Goal: Task Accomplishment & Management: Manage account settings

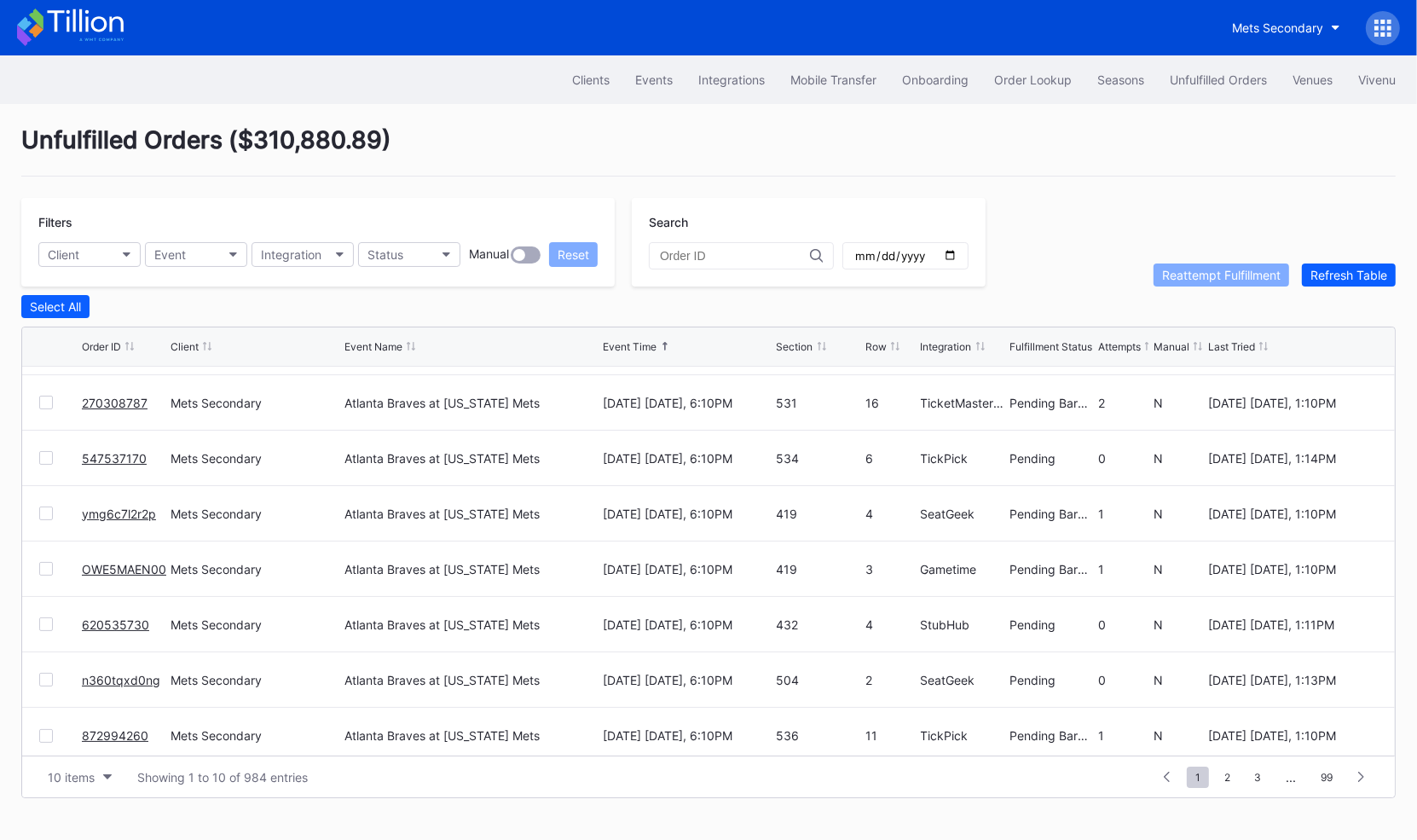
scroll to position [165, 0]
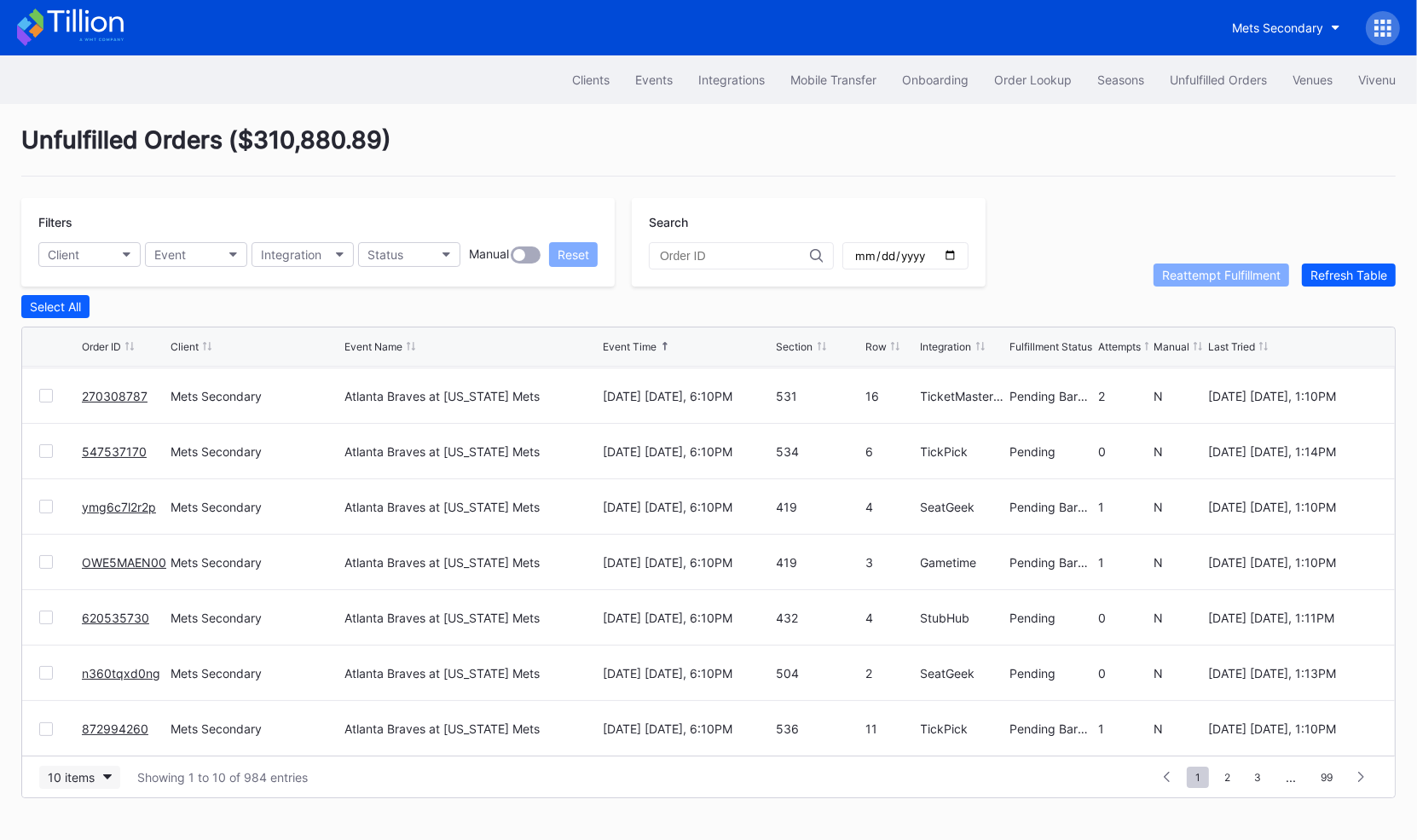
click at [89, 781] on button "10 items" at bounding box center [80, 777] width 81 height 23
click at [91, 666] on div "50 items" at bounding box center [77, 667] width 49 height 14
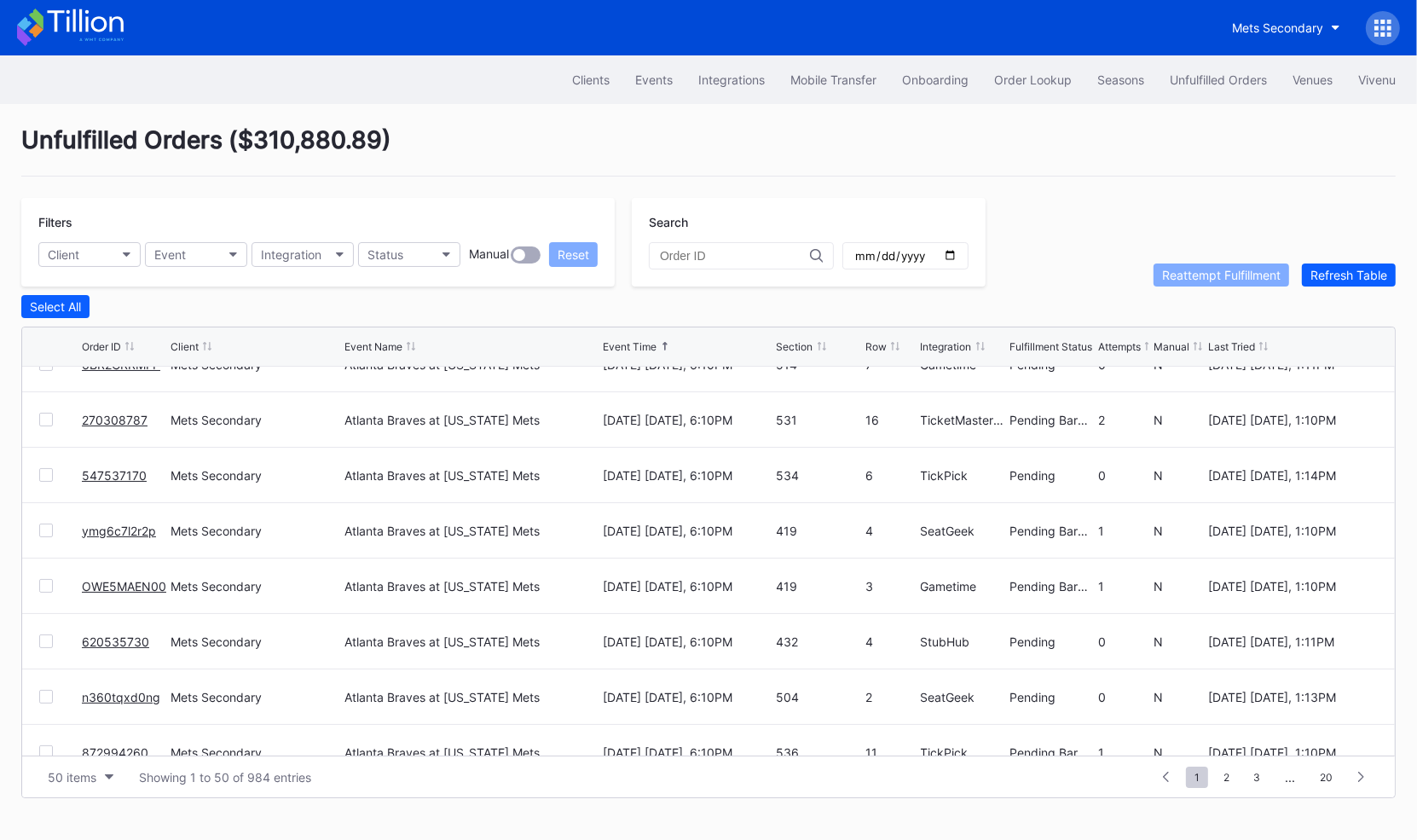
scroll to position [0, 0]
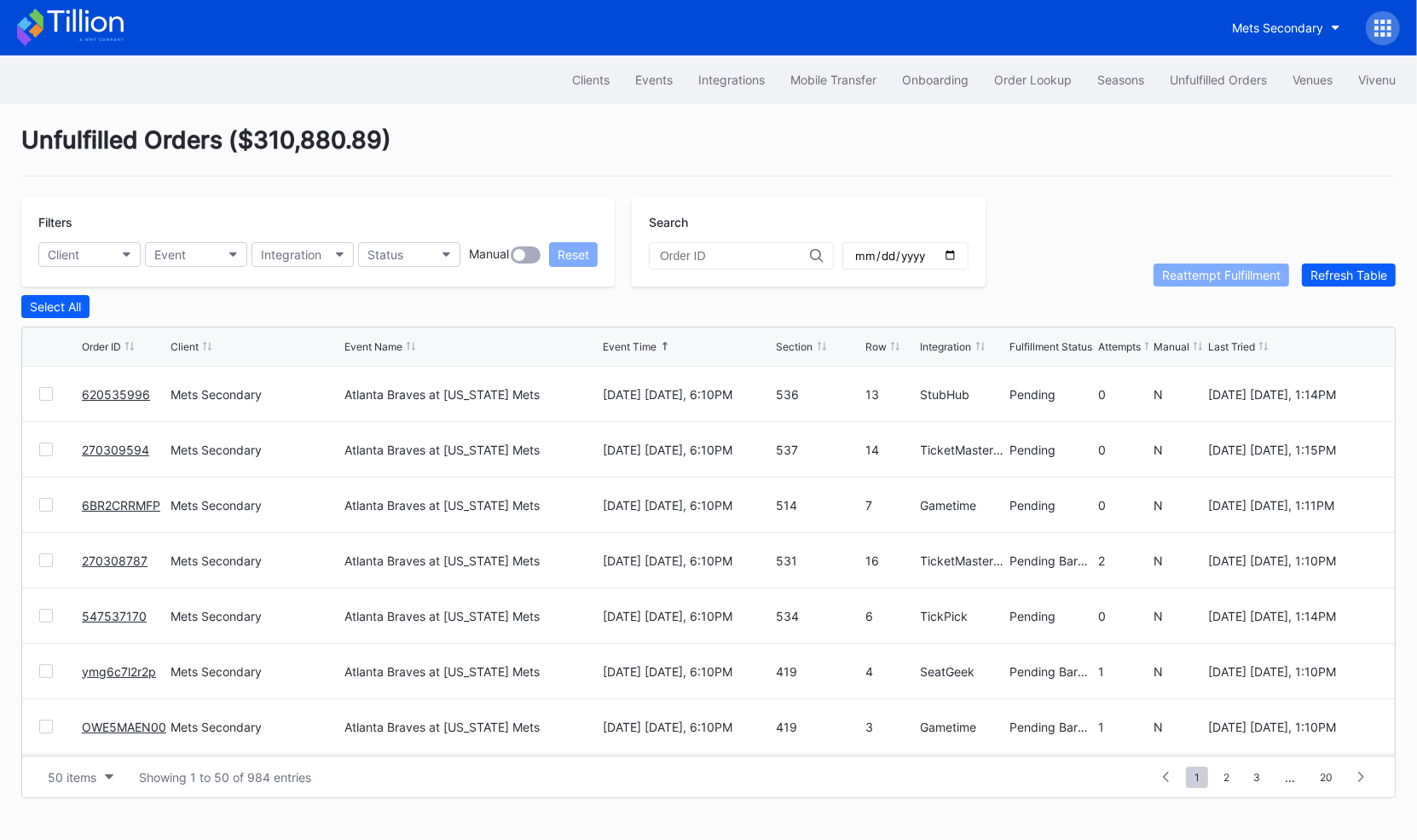
click at [1383, 31] on icon at bounding box center [1383, 28] width 17 height 17
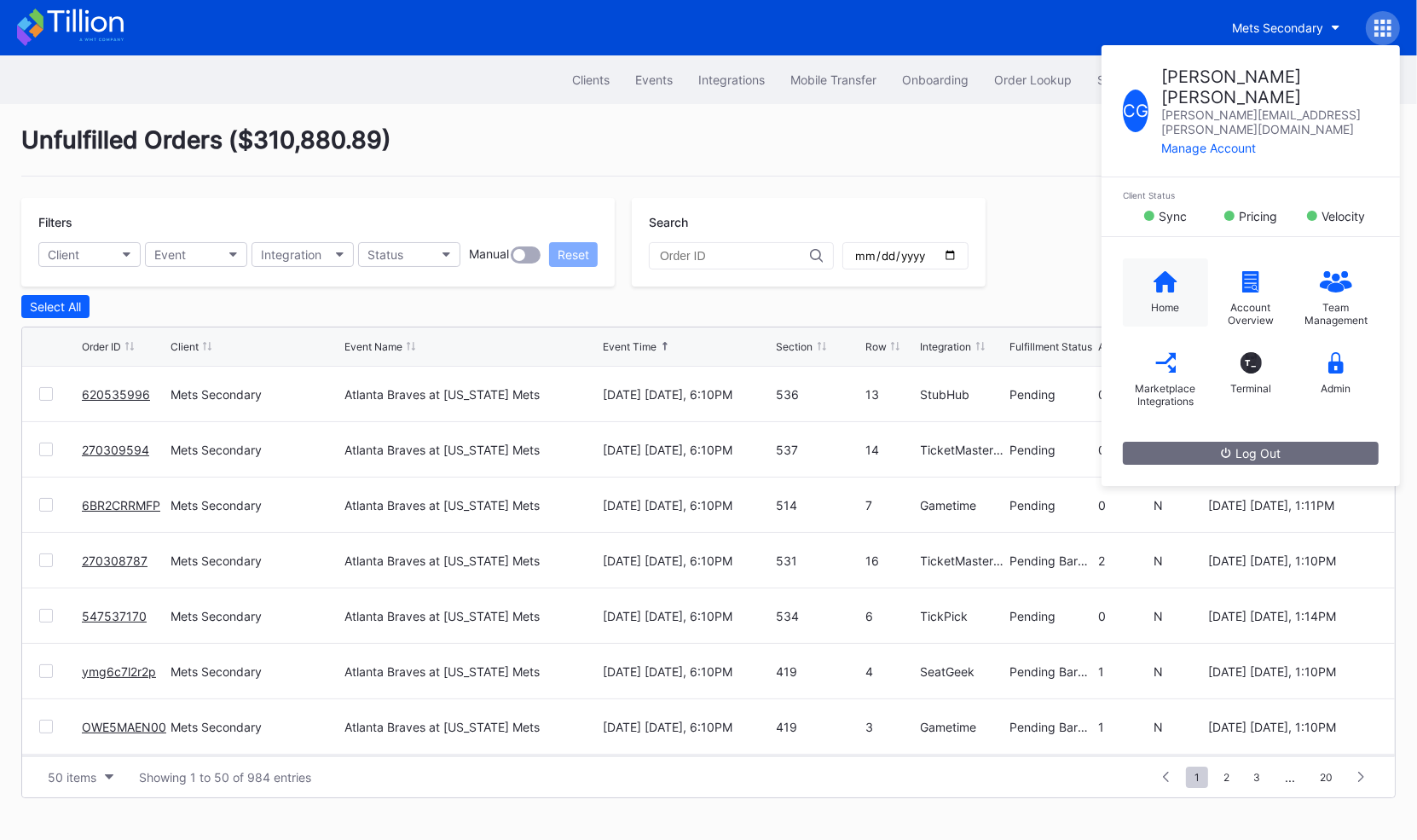
click at [1155, 301] on div "Home" at bounding box center [1166, 307] width 28 height 13
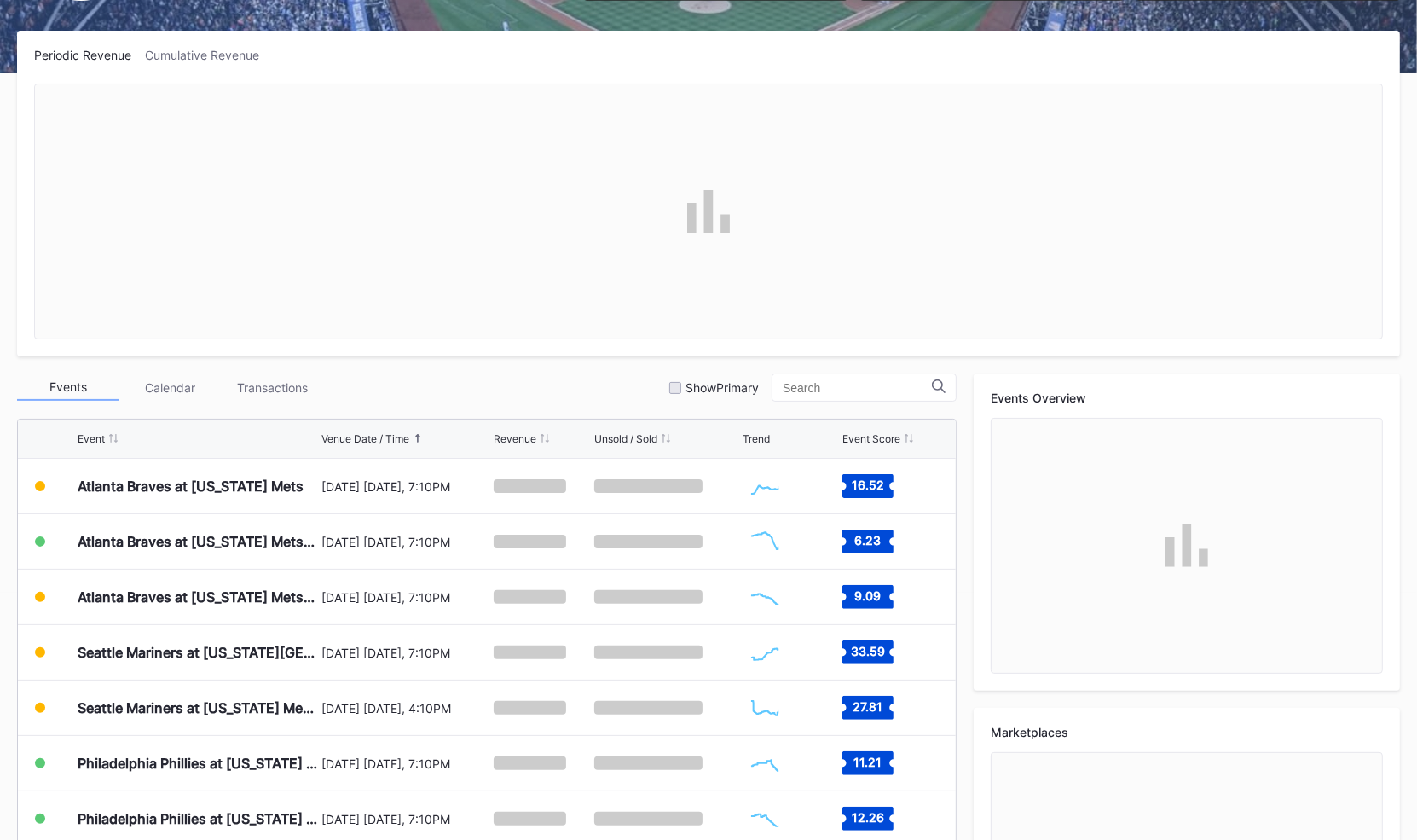
scroll to position [448, 0]
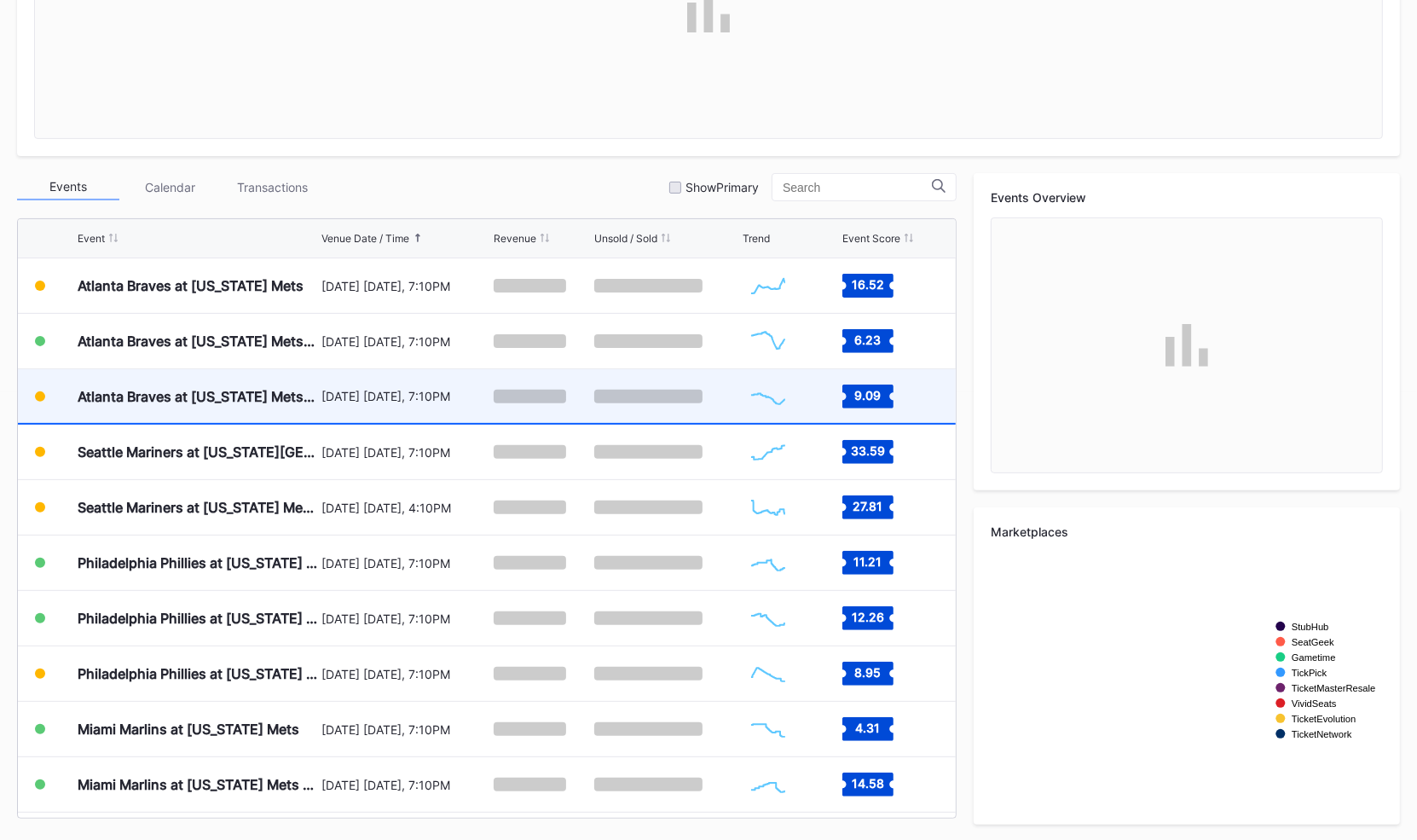
click at [388, 396] on div "August 14 Thursday, 7:10PM" at bounding box center [405, 396] width 168 height 14
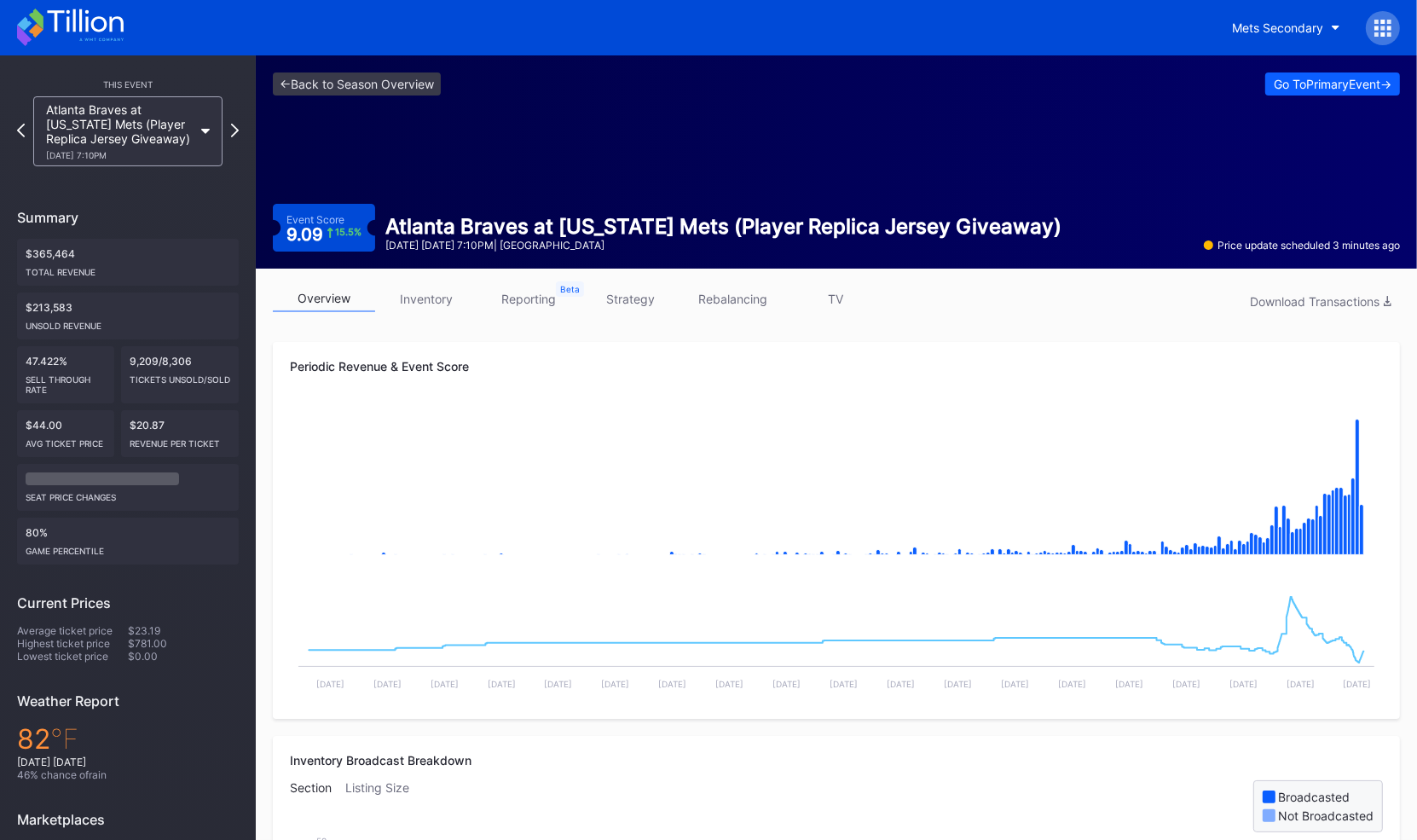
click at [428, 290] on link "inventory" at bounding box center [426, 298] width 102 height 26
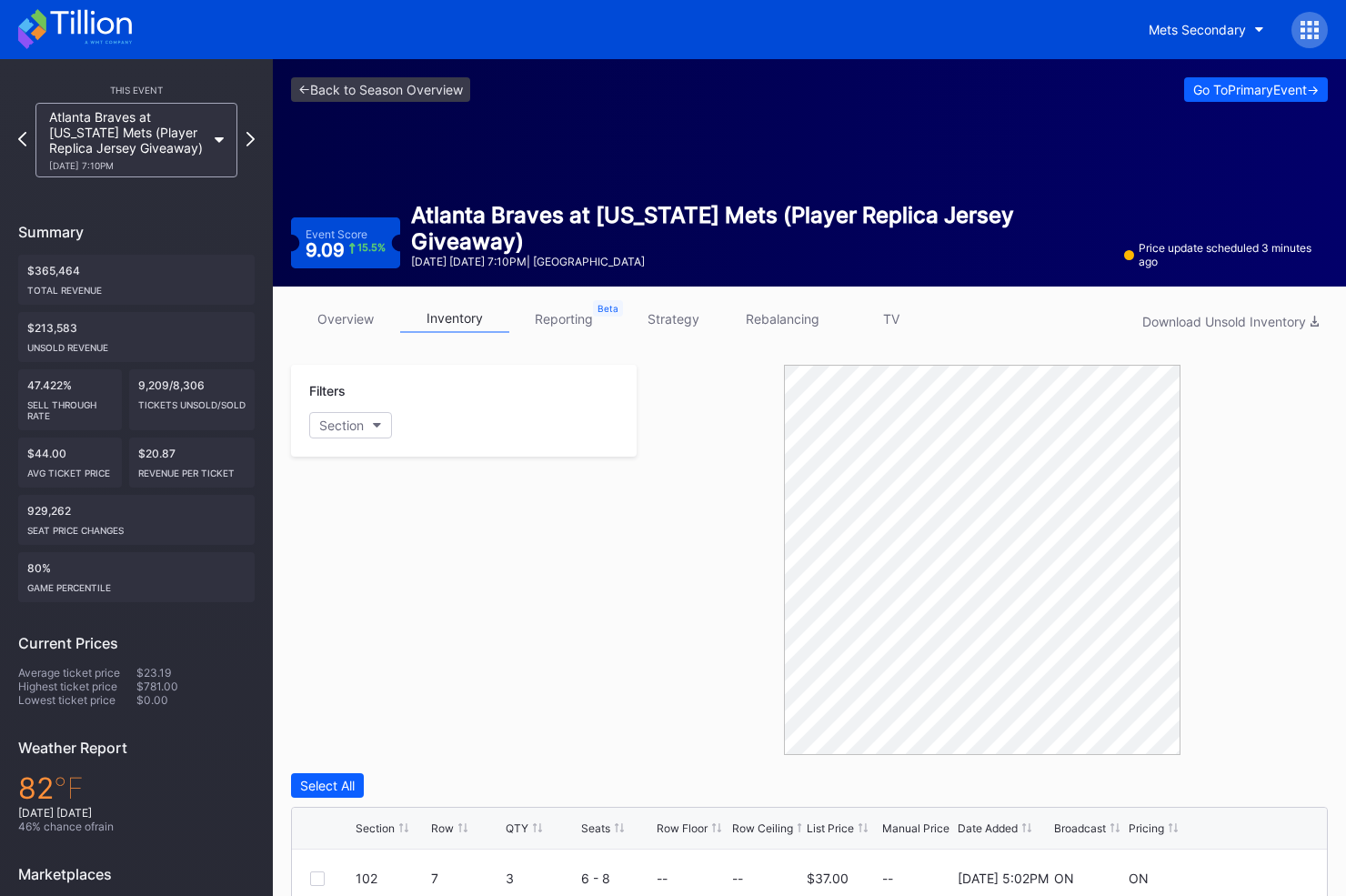
click at [596, 683] on div "Filters Section" at bounding box center [464, 559] width 345 height 390
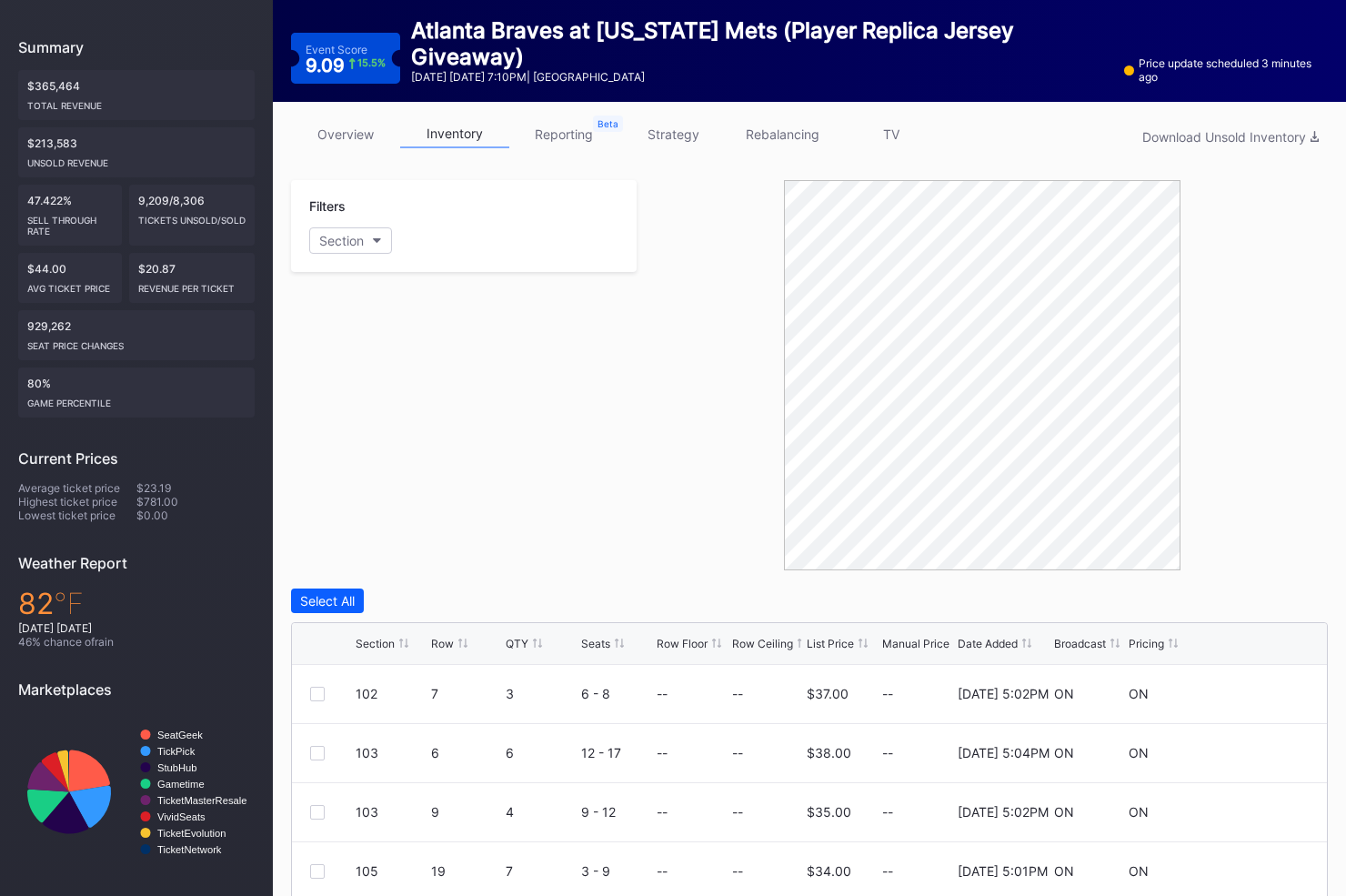
scroll to position [279, 0]
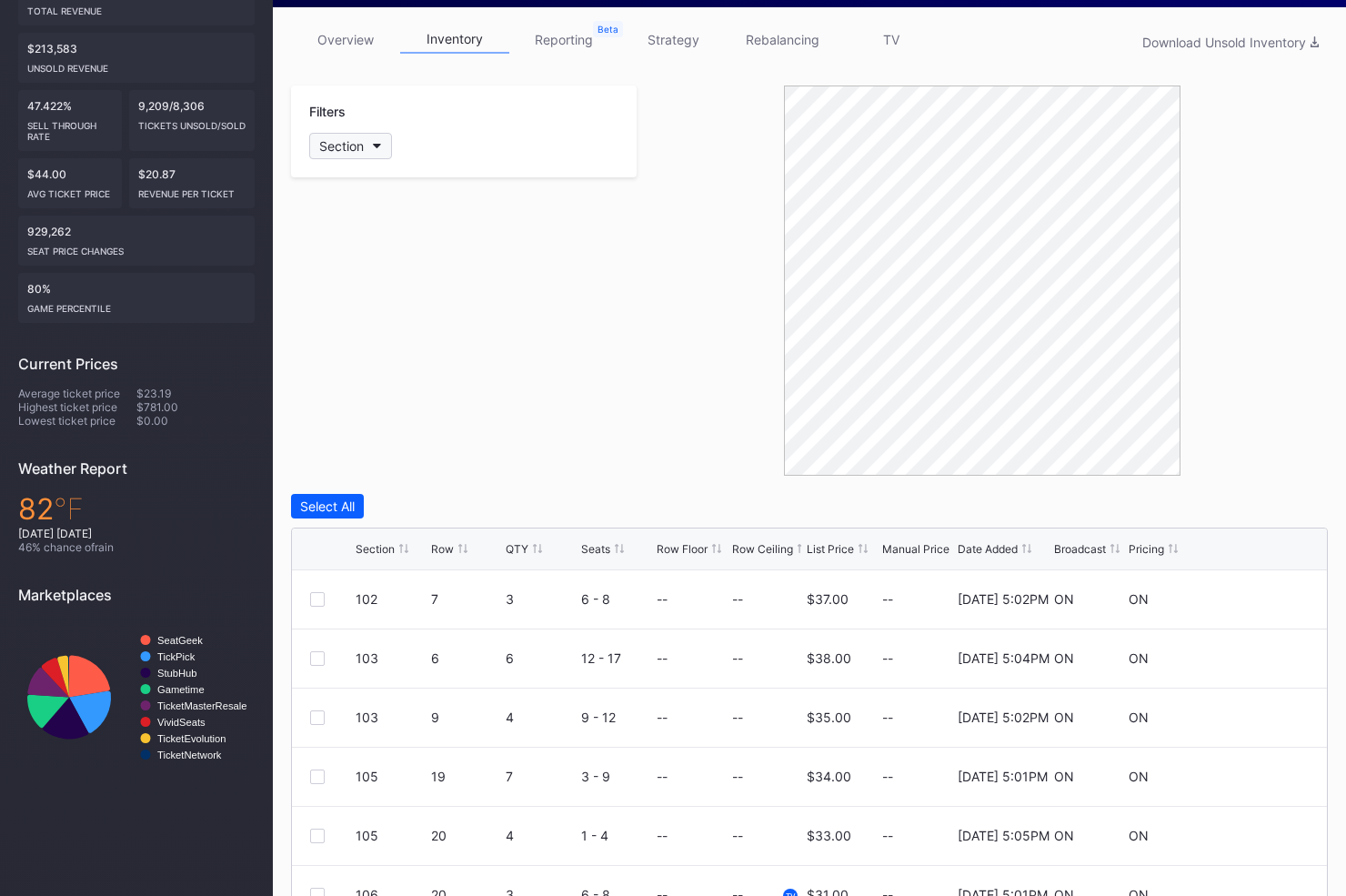
click at [335, 141] on div "Section" at bounding box center [342, 146] width 44 height 15
type input "137"
click at [370, 233] on div "137" at bounding box center [416, 246] width 212 height 34
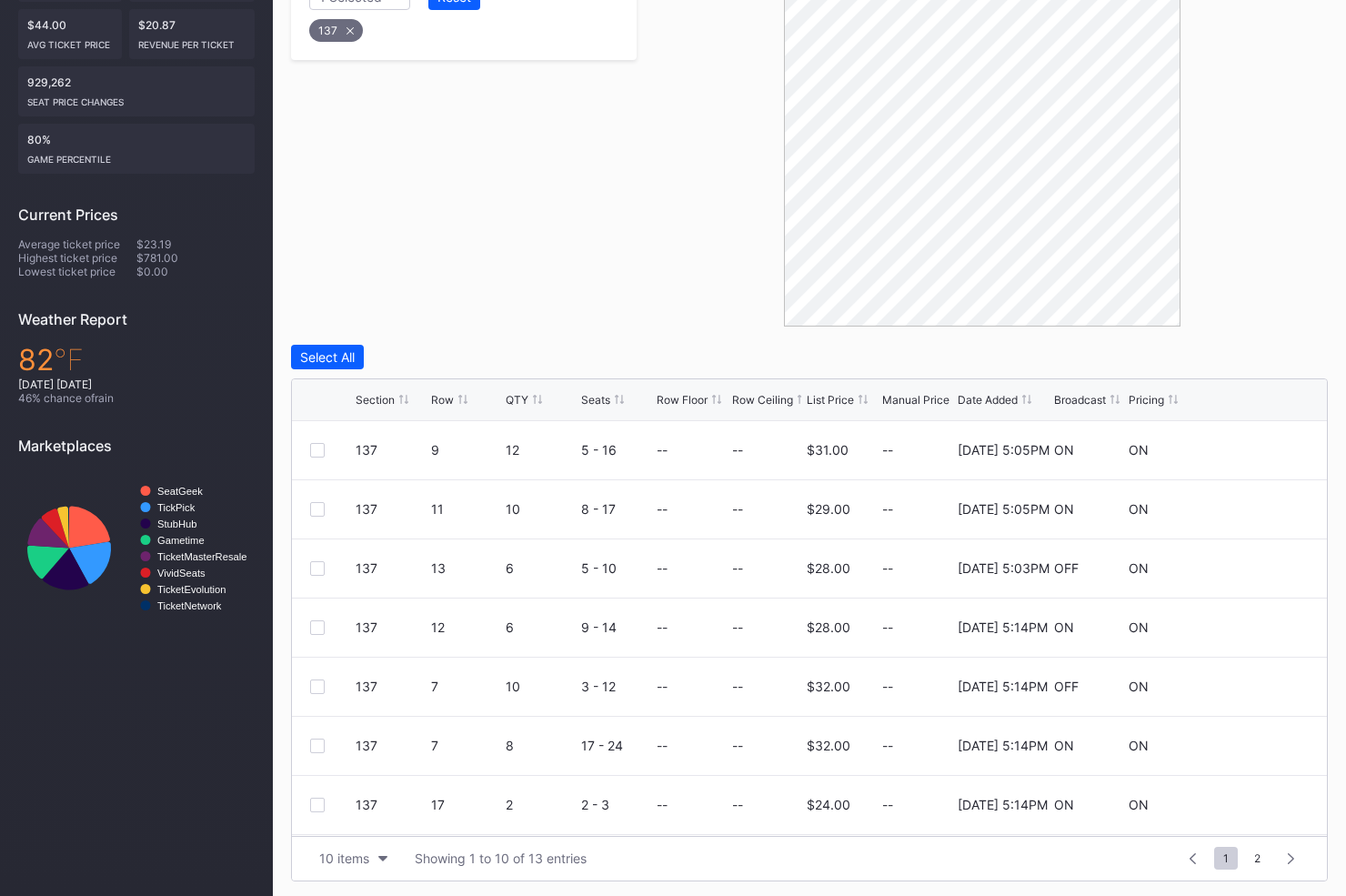
click at [434, 394] on div "Row" at bounding box center [443, 399] width 23 height 14
click at [357, 850] on div "10 items" at bounding box center [344, 857] width 50 height 15
click at [358, 742] on div "50 items" at bounding box center [350, 744] width 52 height 15
click at [316, 508] on div at bounding box center [316, 508] width 14 height 14
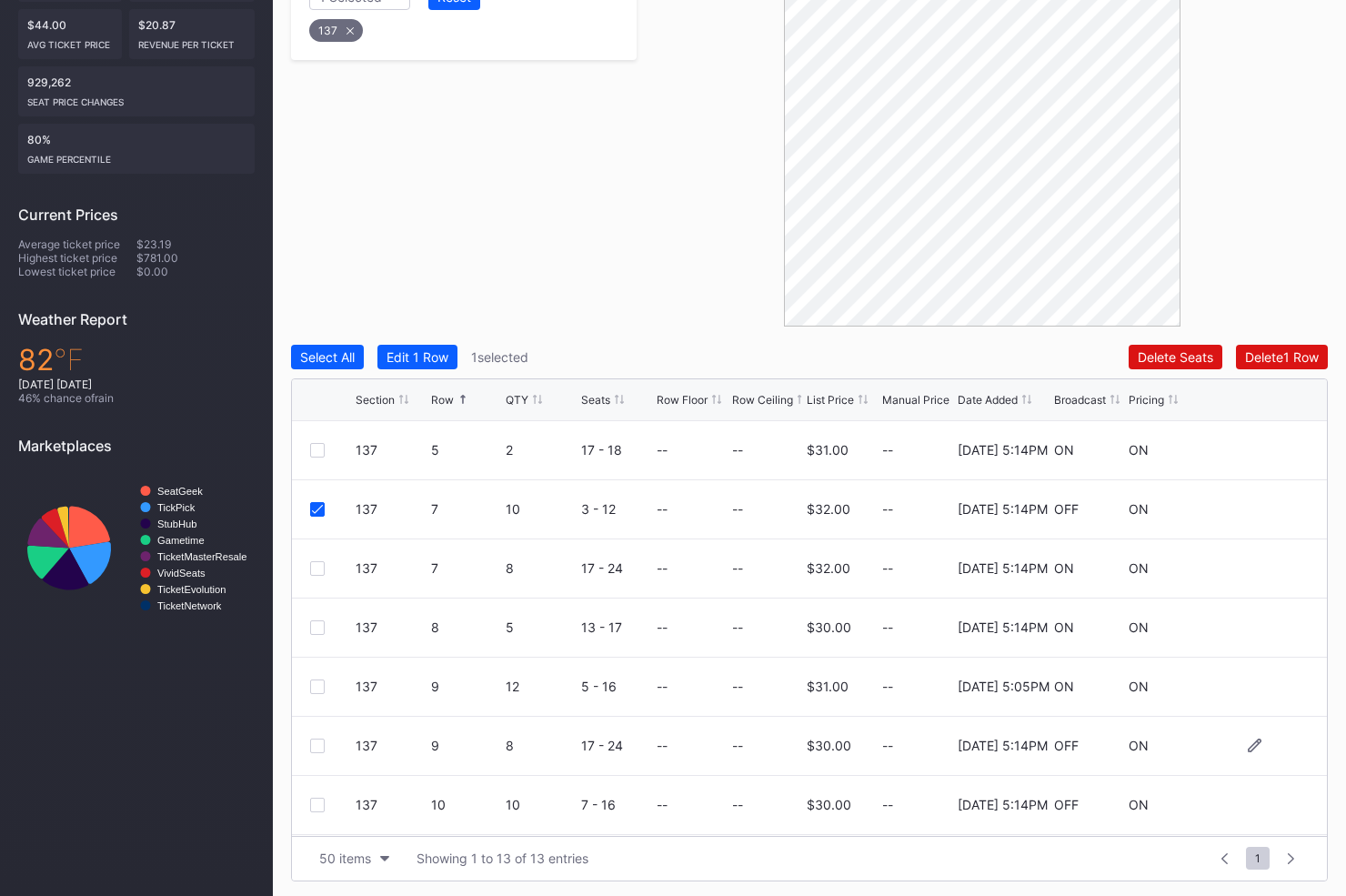
click at [318, 744] on div at bounding box center [316, 745] width 14 height 14
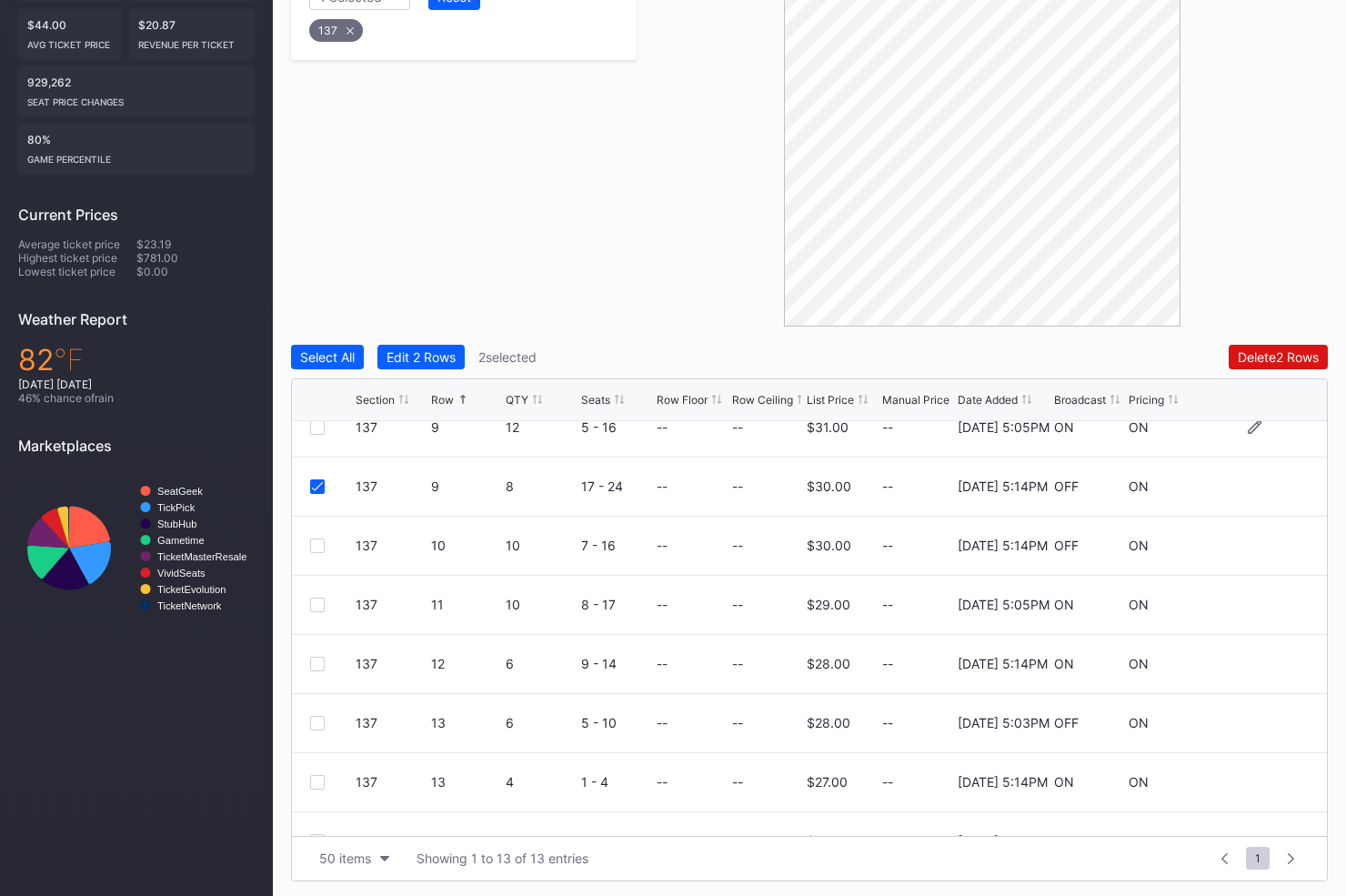
scroll to position [278, 0]
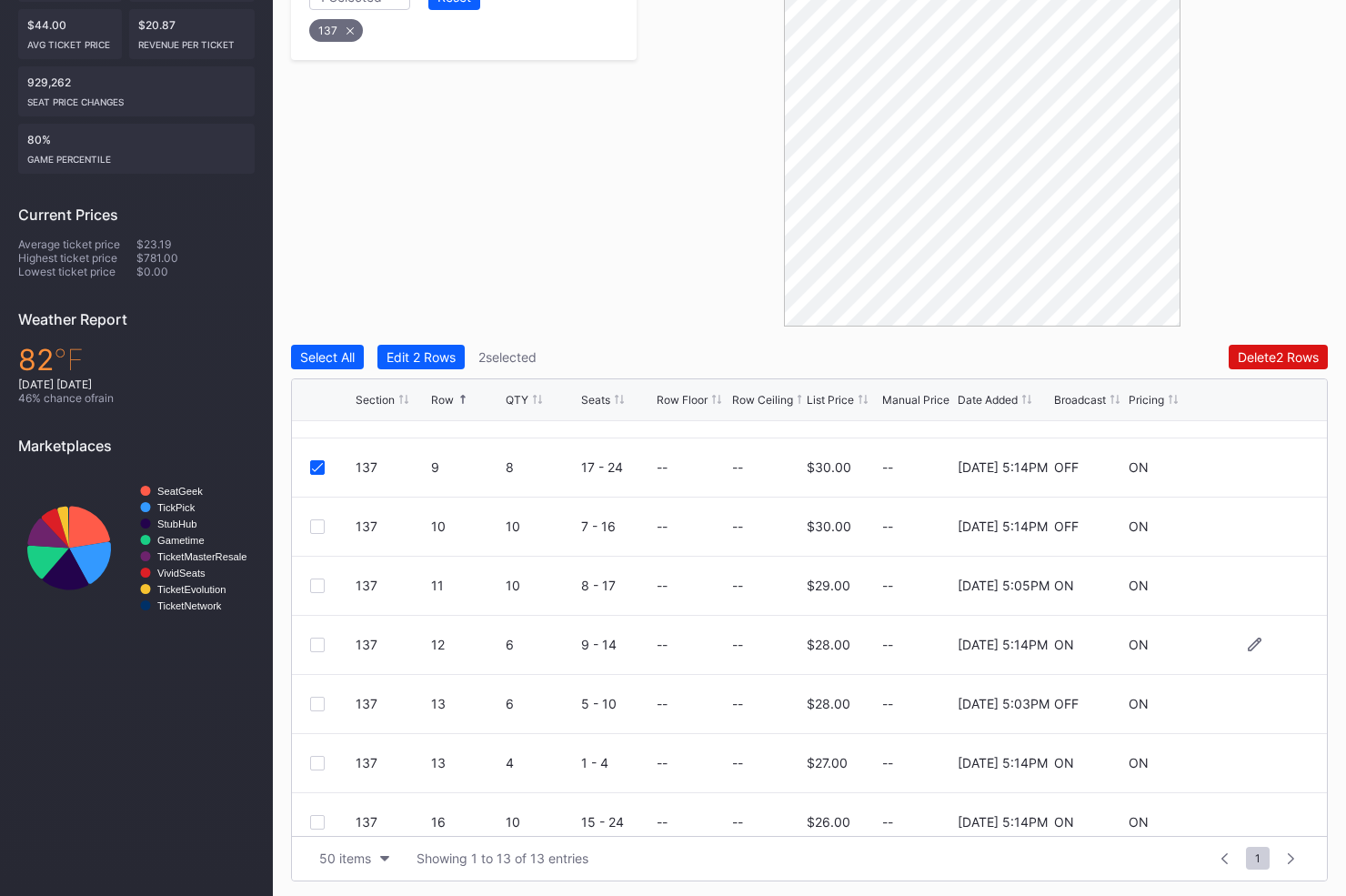
click at [317, 641] on div at bounding box center [316, 644] width 14 height 14
click at [317, 641] on icon at bounding box center [316, 644] width 11 height 9
click at [1264, 352] on div "Delete 2 Rows" at bounding box center [1278, 357] width 81 height 15
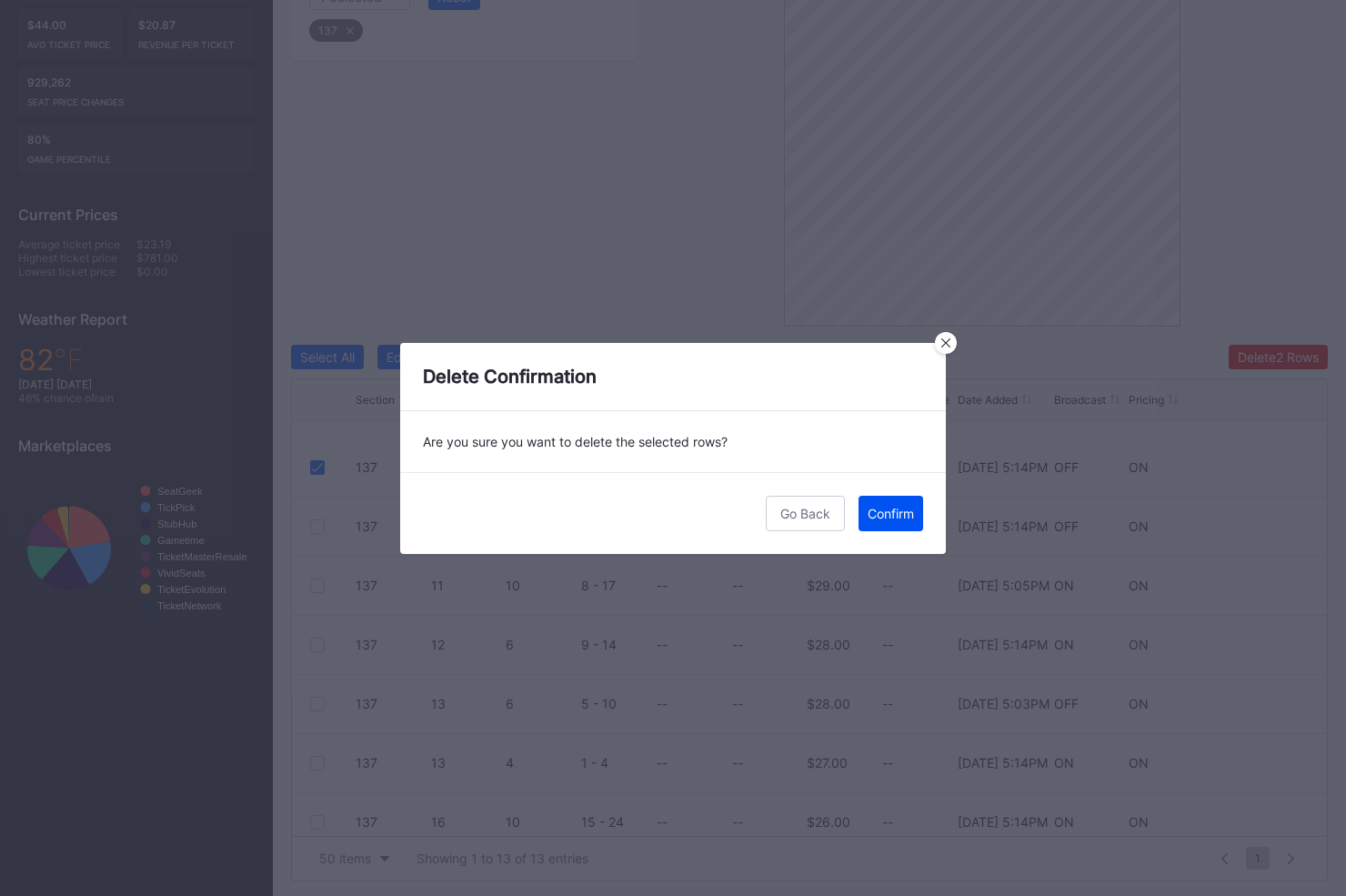
click at [889, 519] on div "Confirm" at bounding box center [891, 513] width 46 height 15
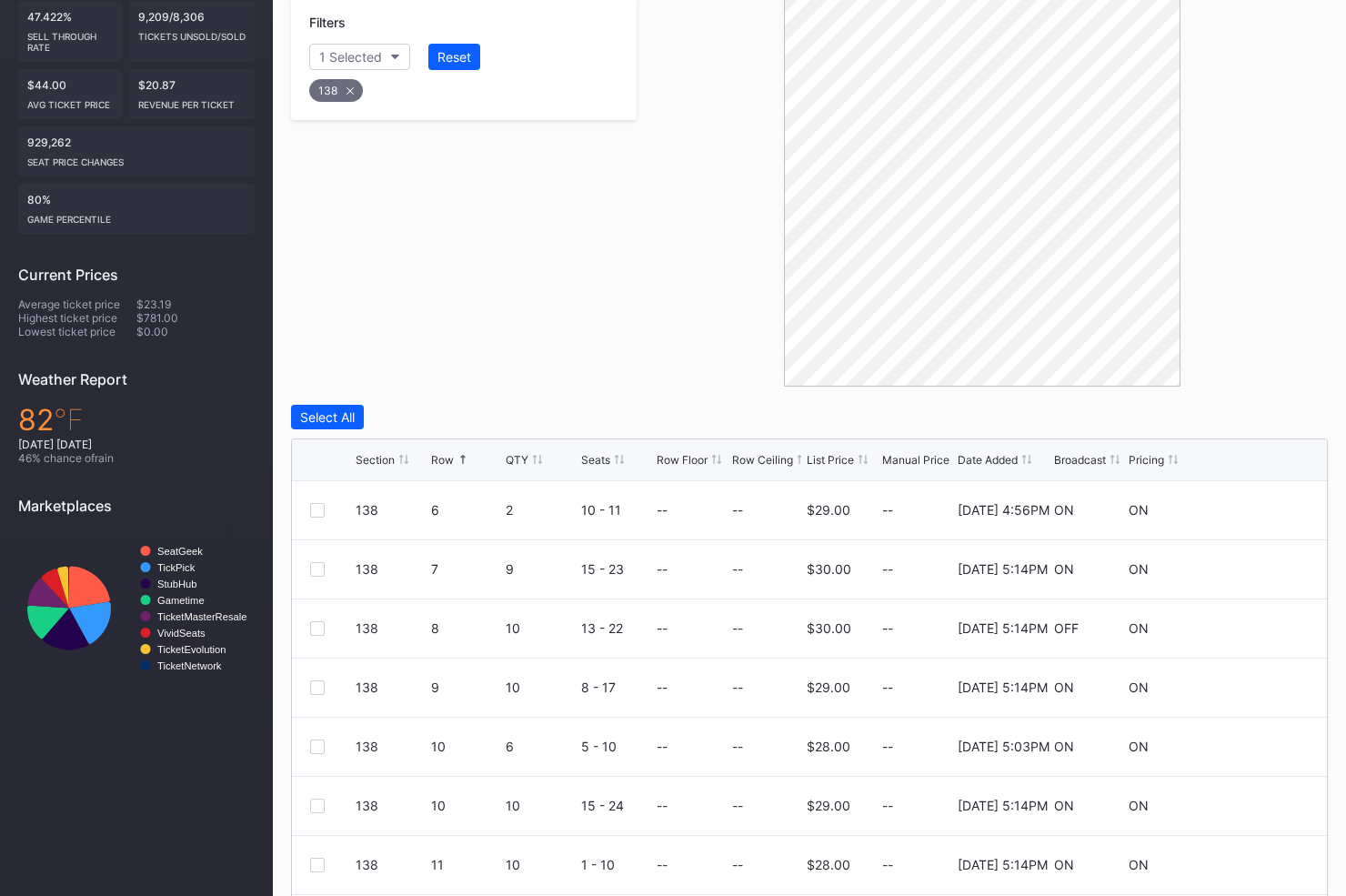
scroll to position [428, 0]
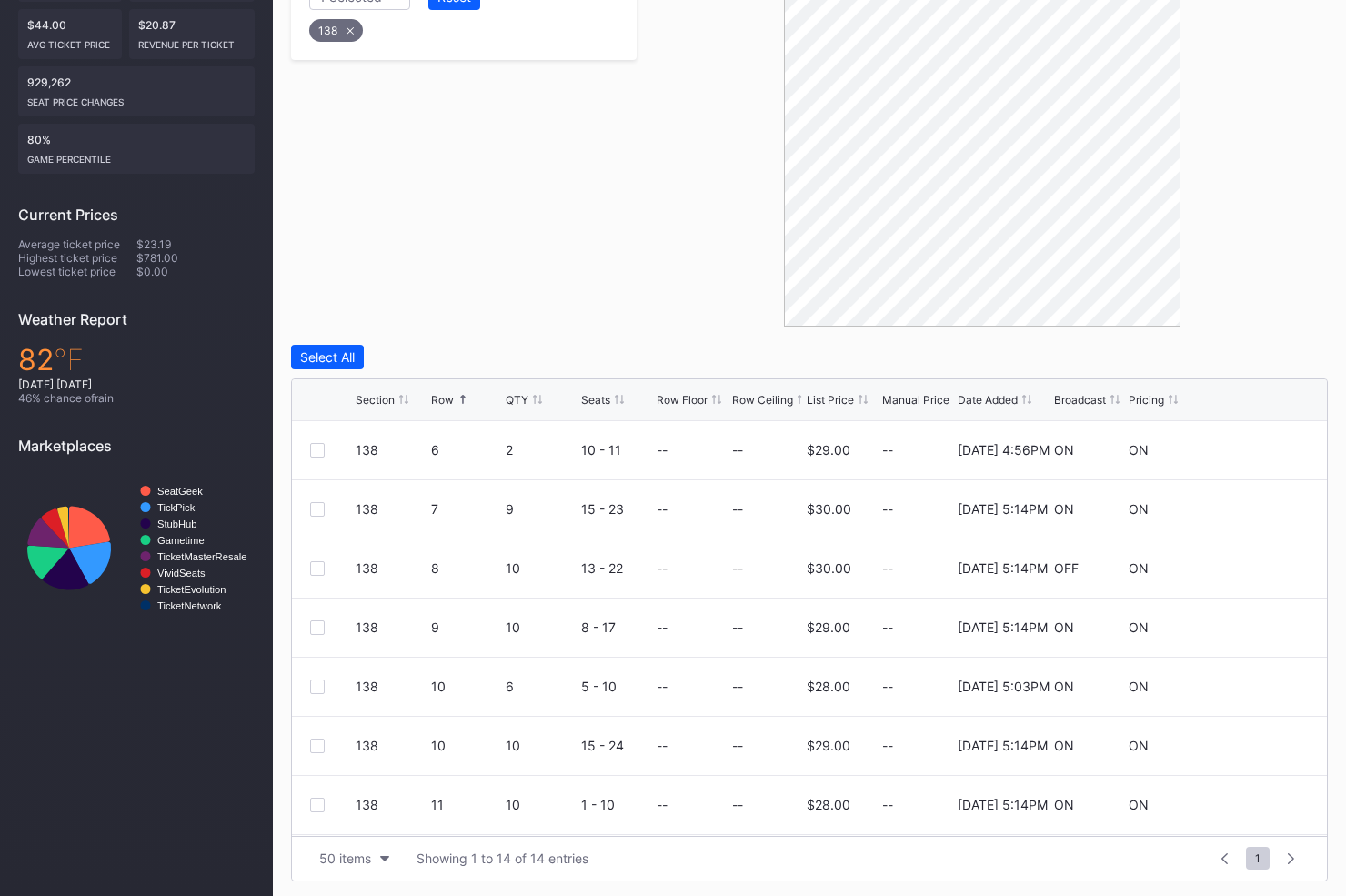
click at [442, 393] on div "Row" at bounding box center [443, 399] width 23 height 14
click at [433, 396] on div "Row" at bounding box center [443, 399] width 23 height 14
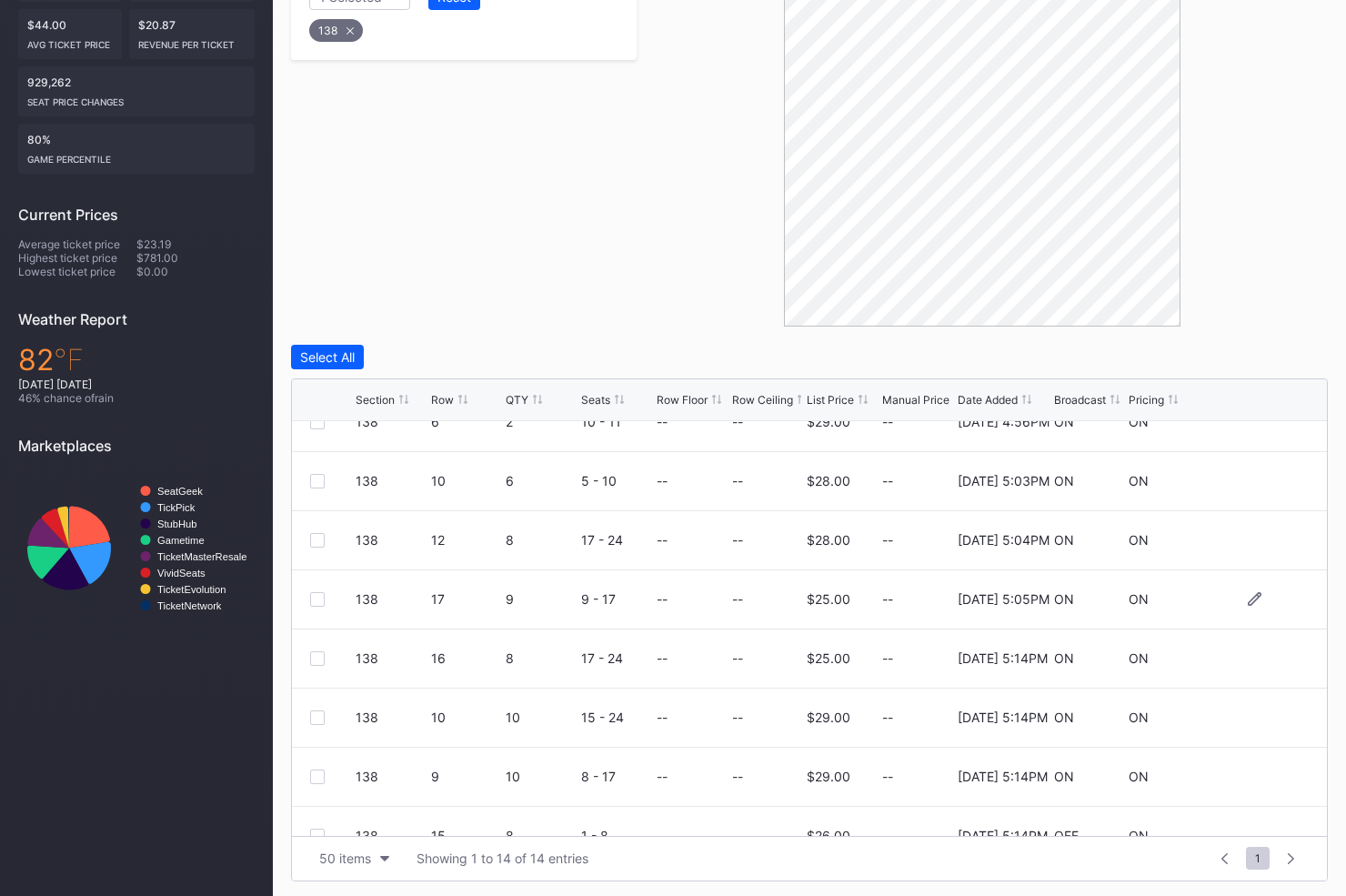
scroll to position [37, 0]
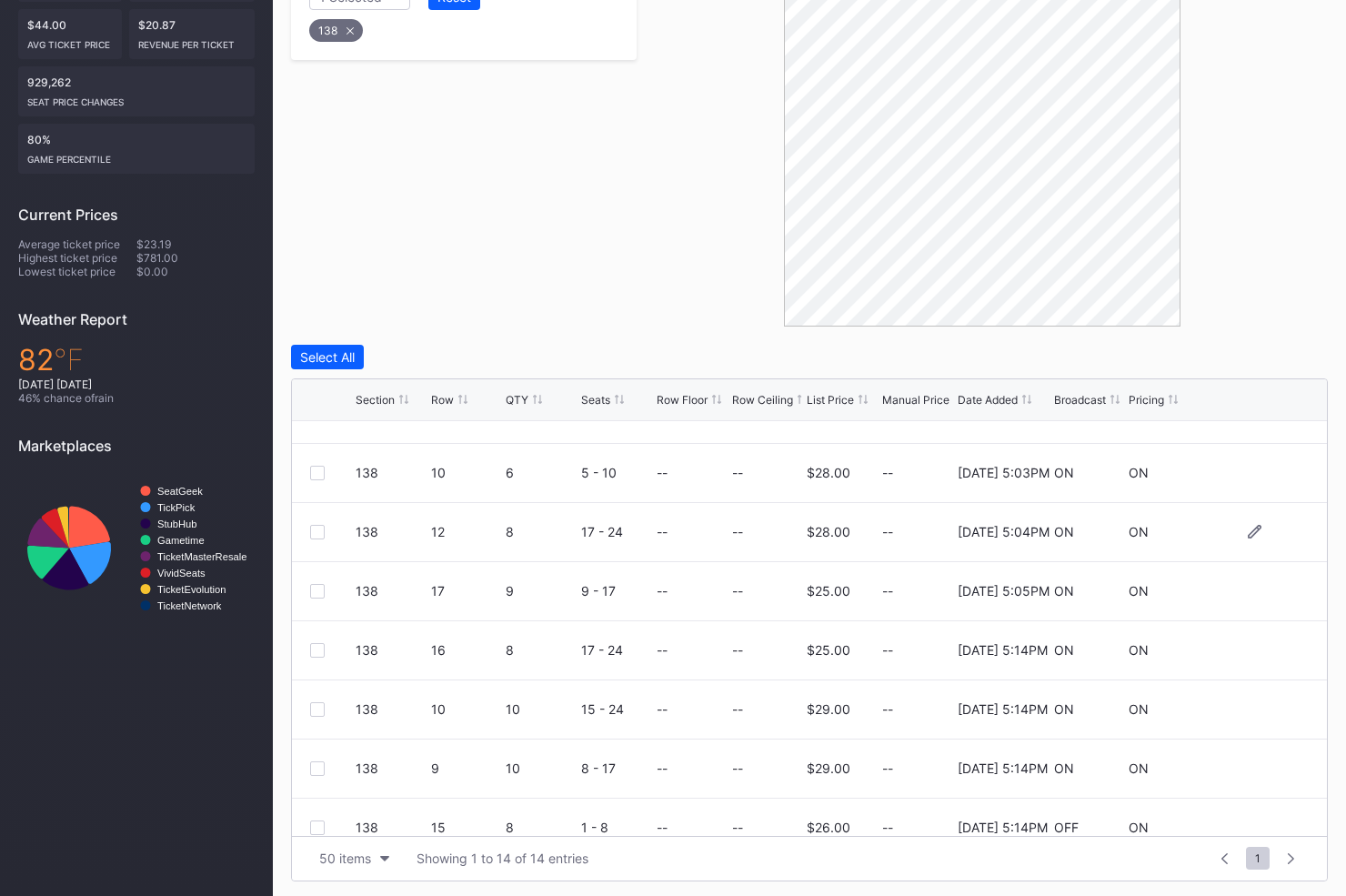
click at [318, 531] on div at bounding box center [316, 531] width 14 height 14
click at [438, 400] on div "Row" at bounding box center [443, 399] width 23 height 14
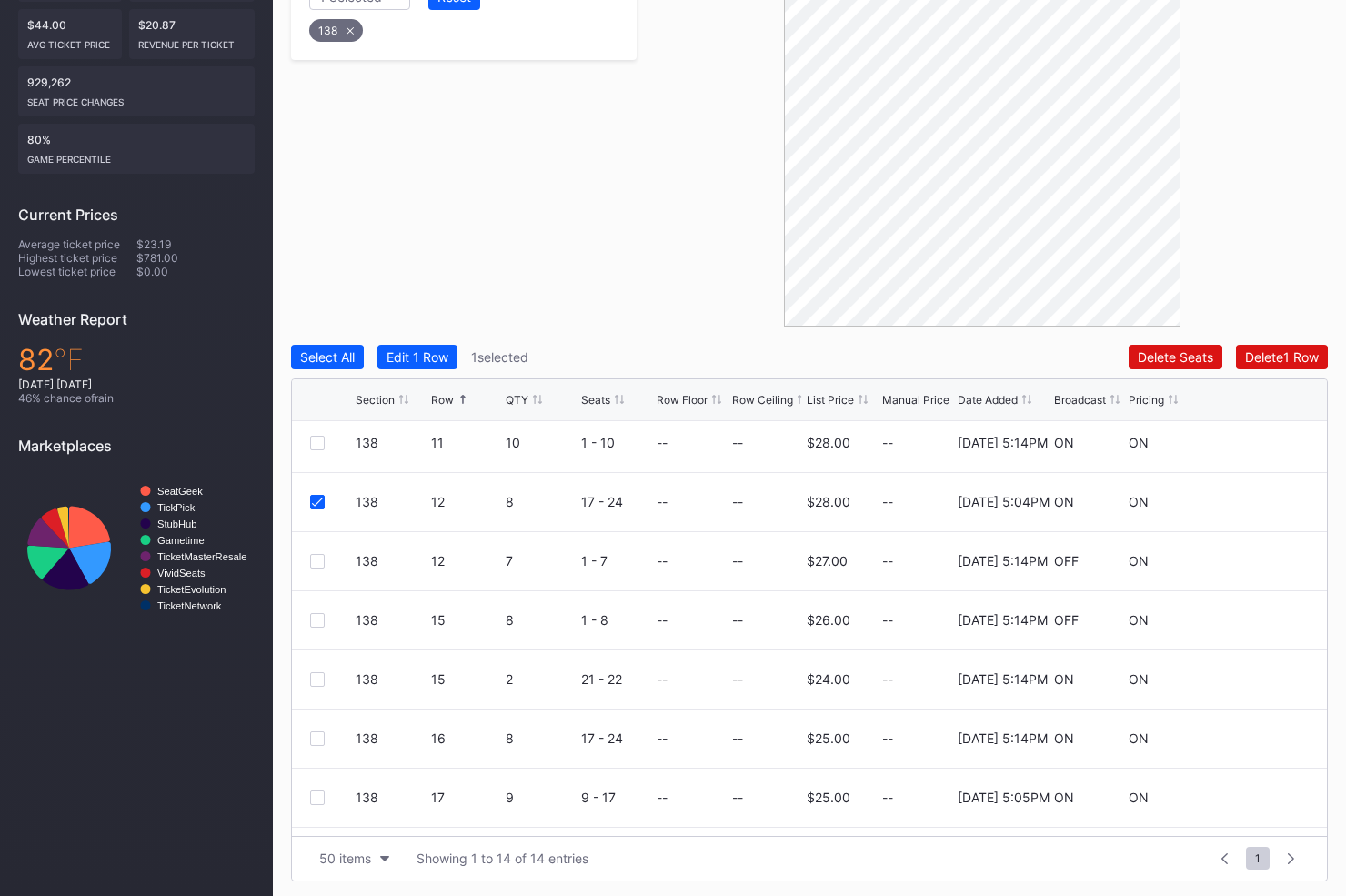
scroll to position [376, 0]
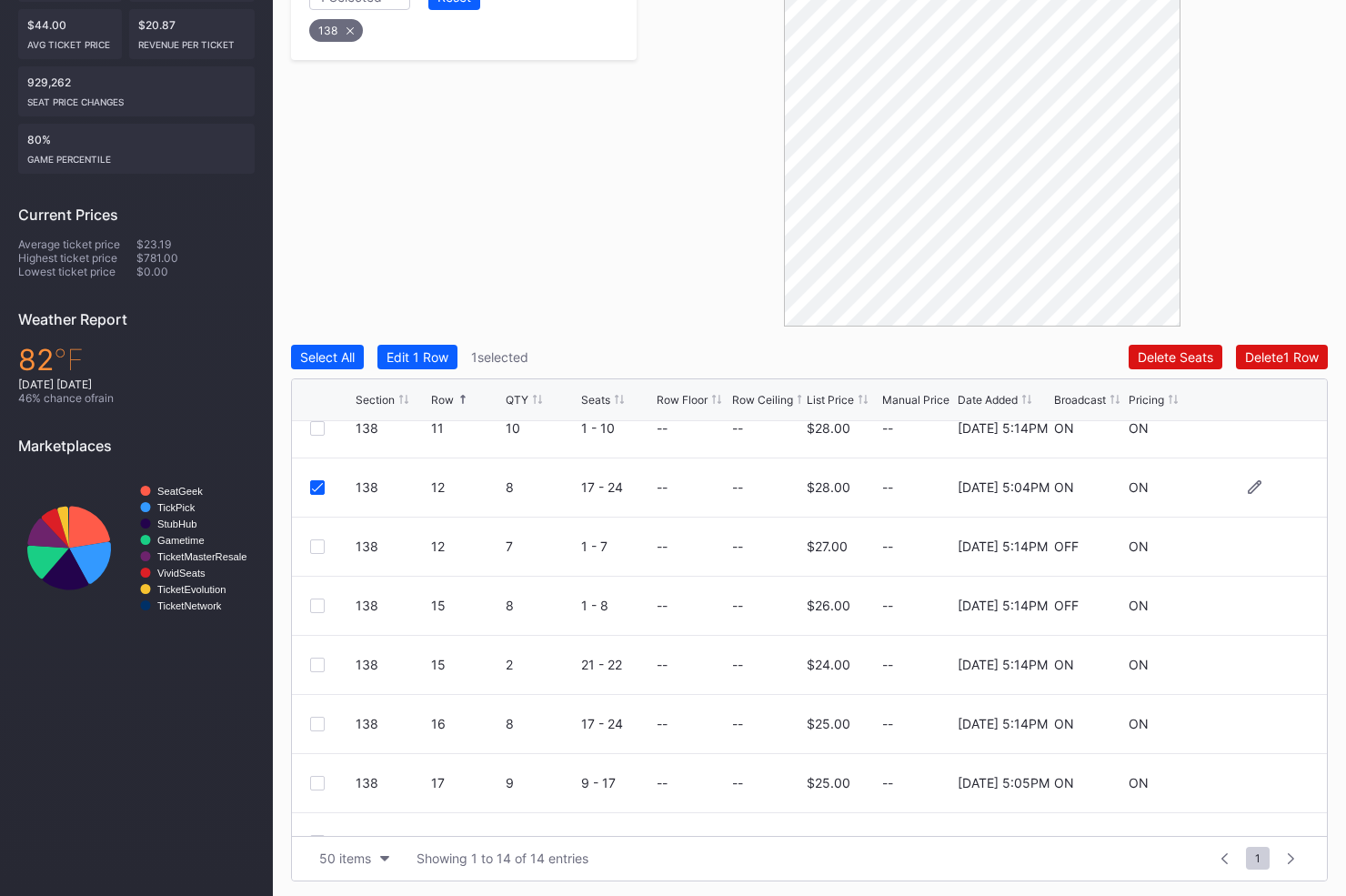
click at [316, 492] on div at bounding box center [316, 487] width 14 height 14
click at [316, 547] on div at bounding box center [316, 546] width 14 height 14
click at [315, 602] on div at bounding box center [316, 605] width 14 height 14
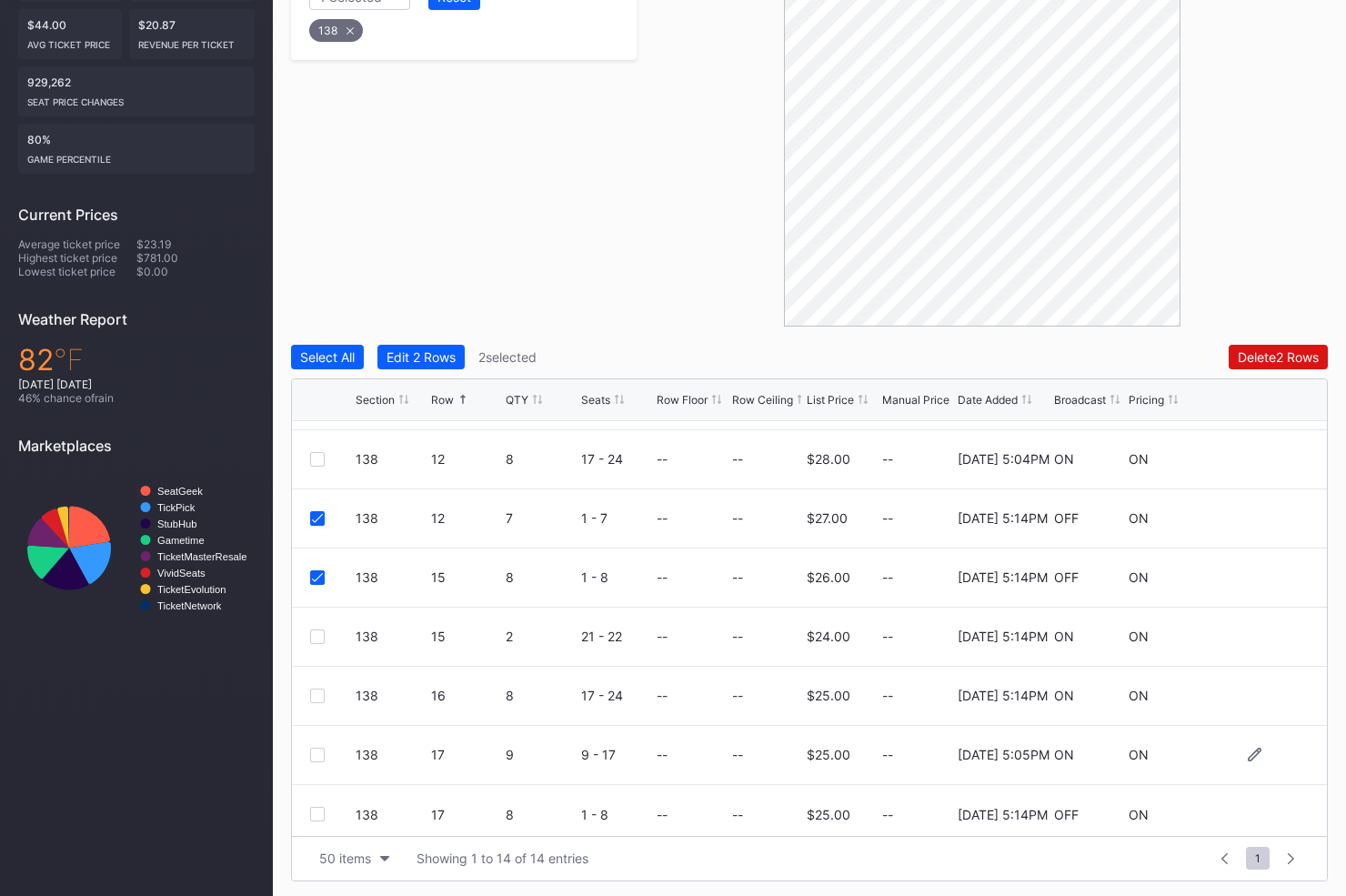
scroll to position [412, 0]
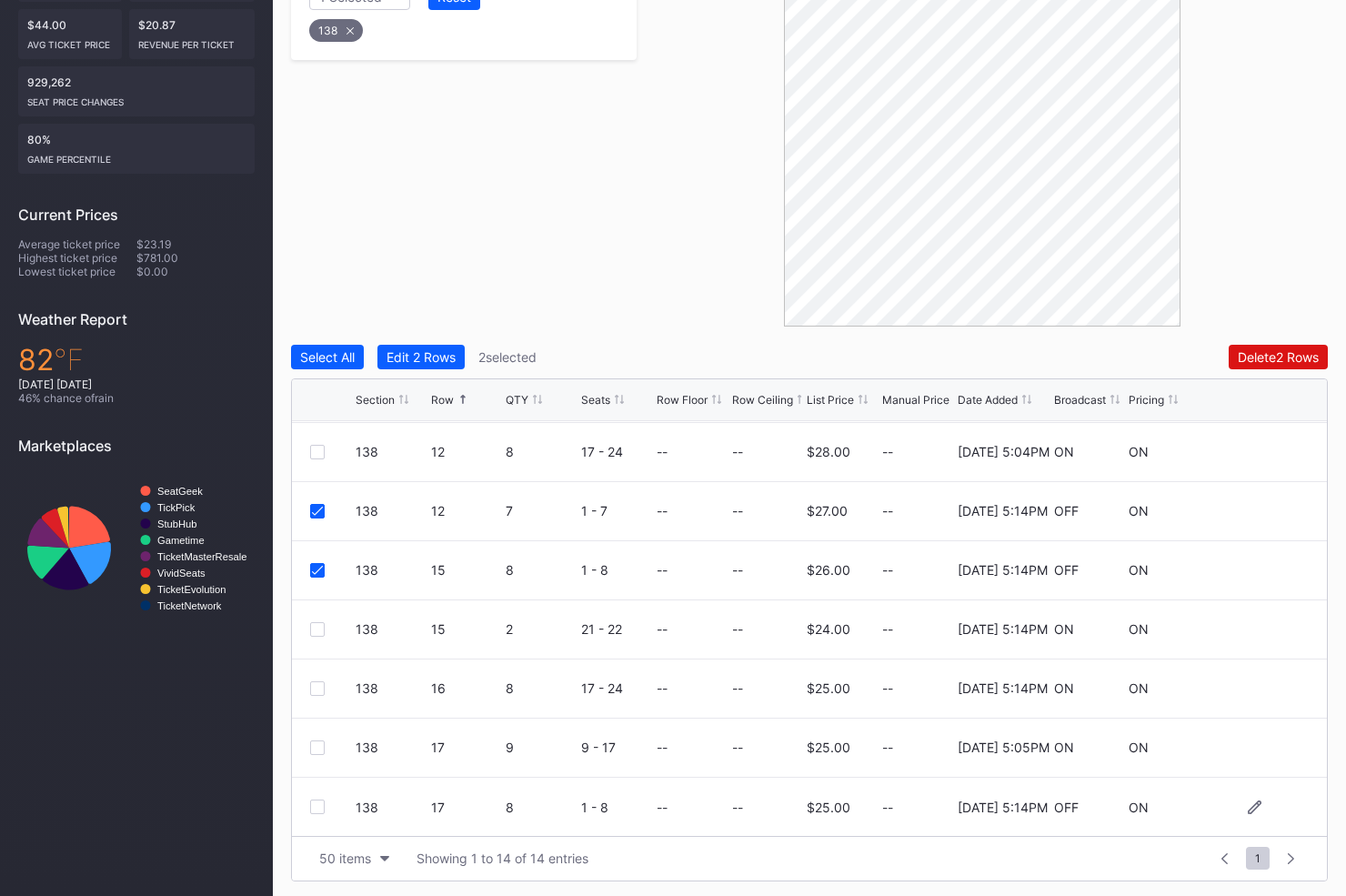
click at [317, 801] on div at bounding box center [316, 806] width 14 height 14
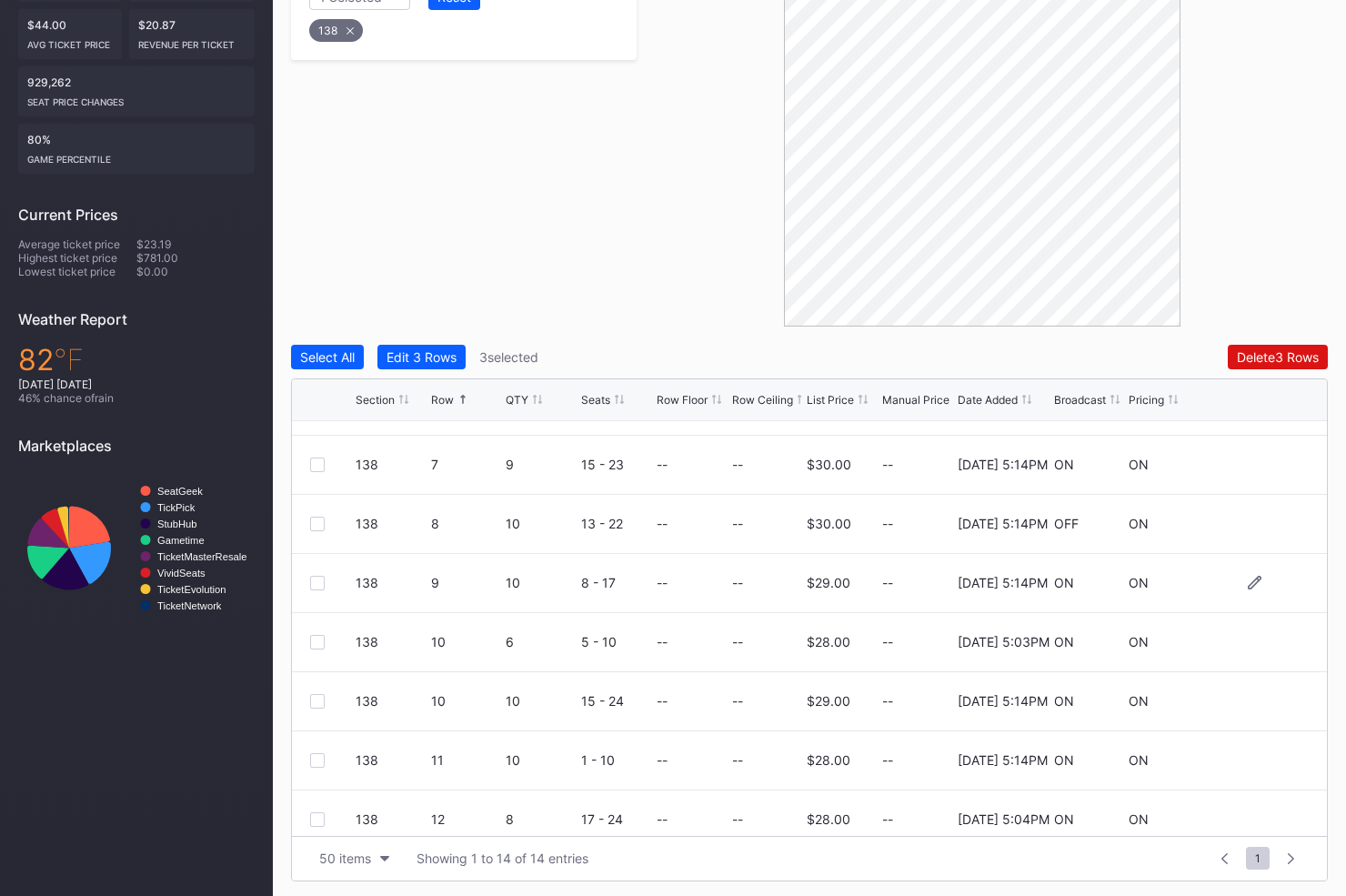
scroll to position [42, 0]
click at [317, 525] on div at bounding box center [316, 525] width 14 height 14
click at [1242, 354] on div "Delete 4 Rows" at bounding box center [1277, 357] width 82 height 15
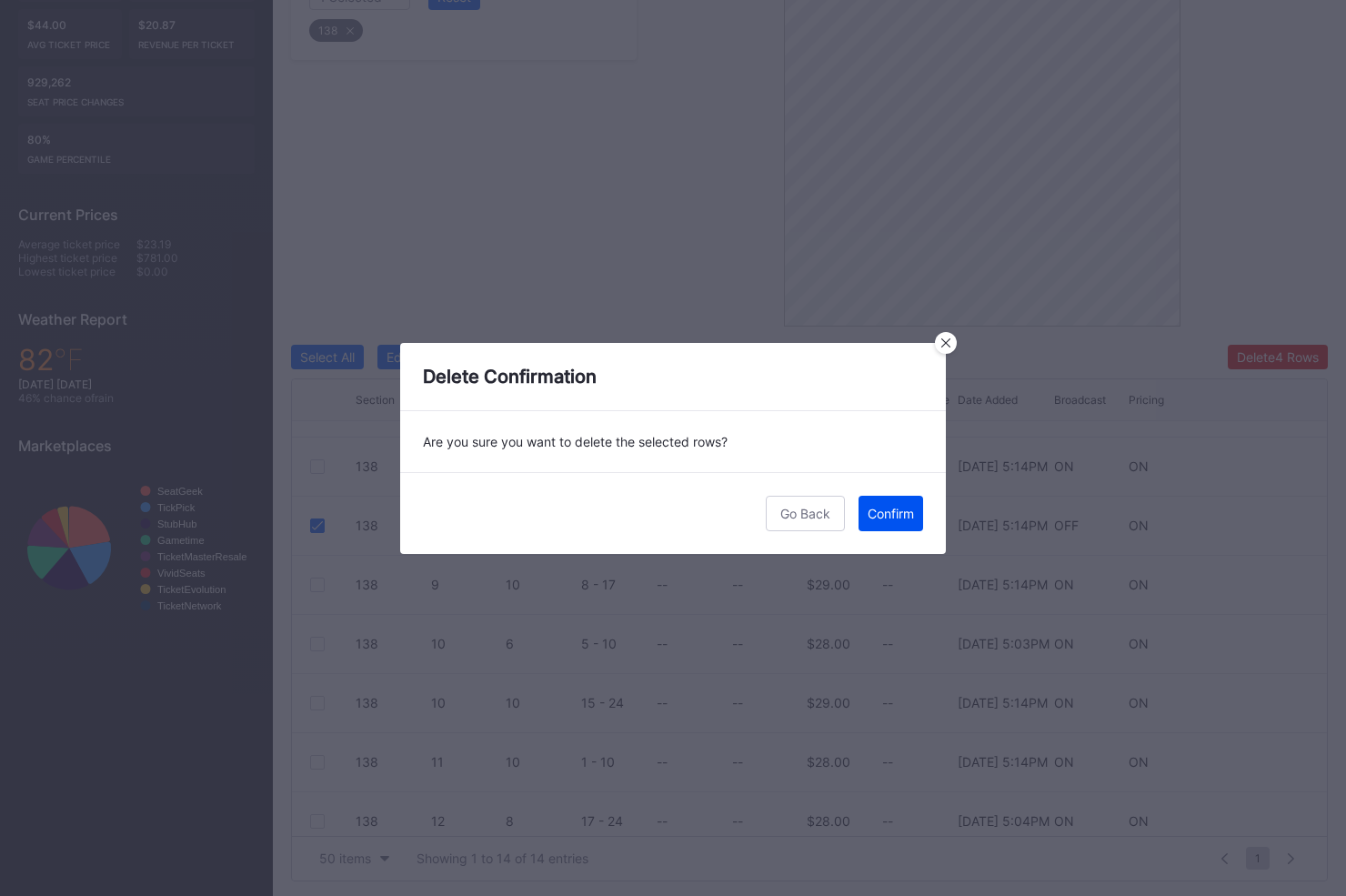
click at [901, 514] on div "Confirm" at bounding box center [891, 513] width 46 height 15
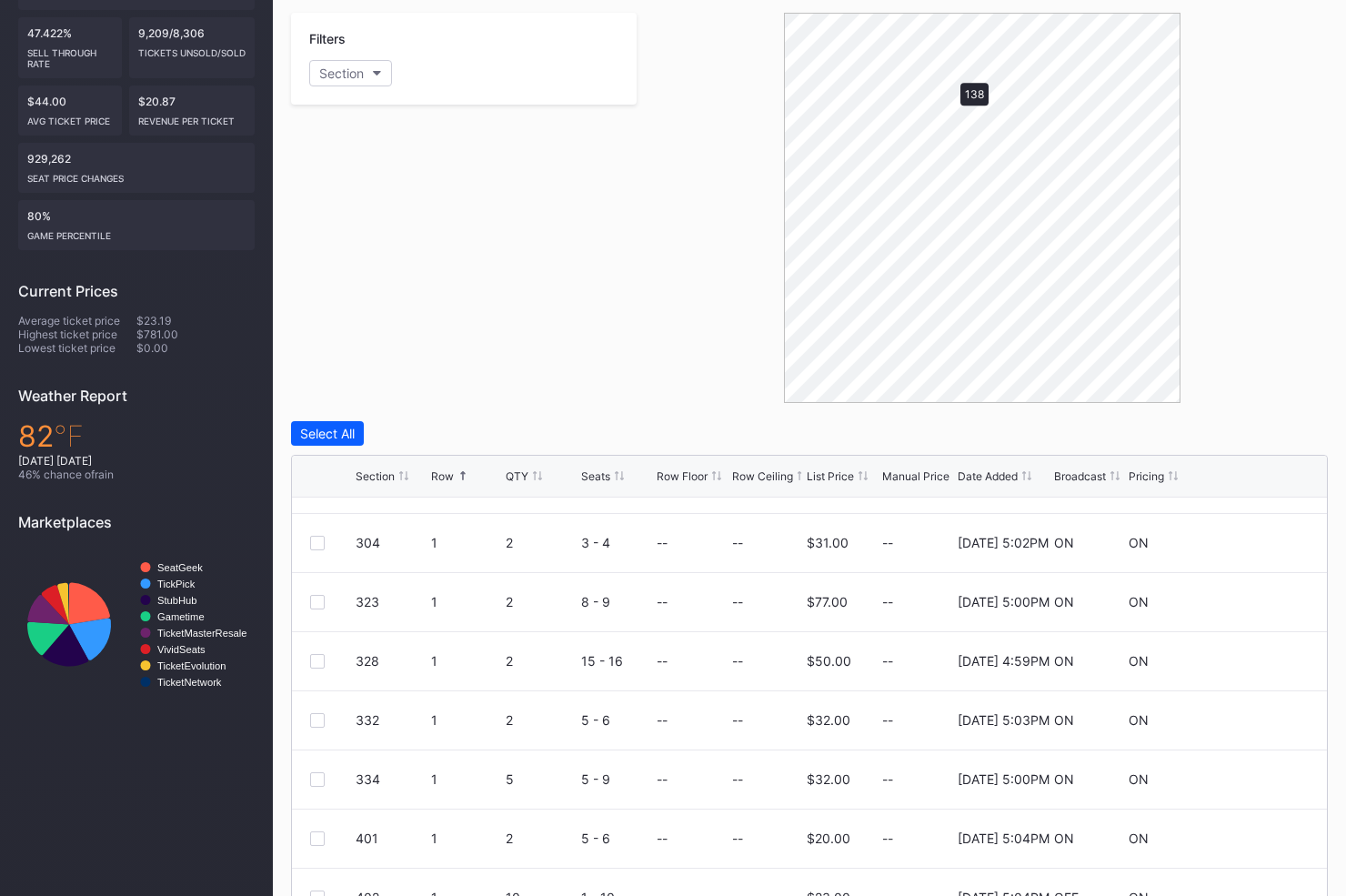
scroll to position [0, 0]
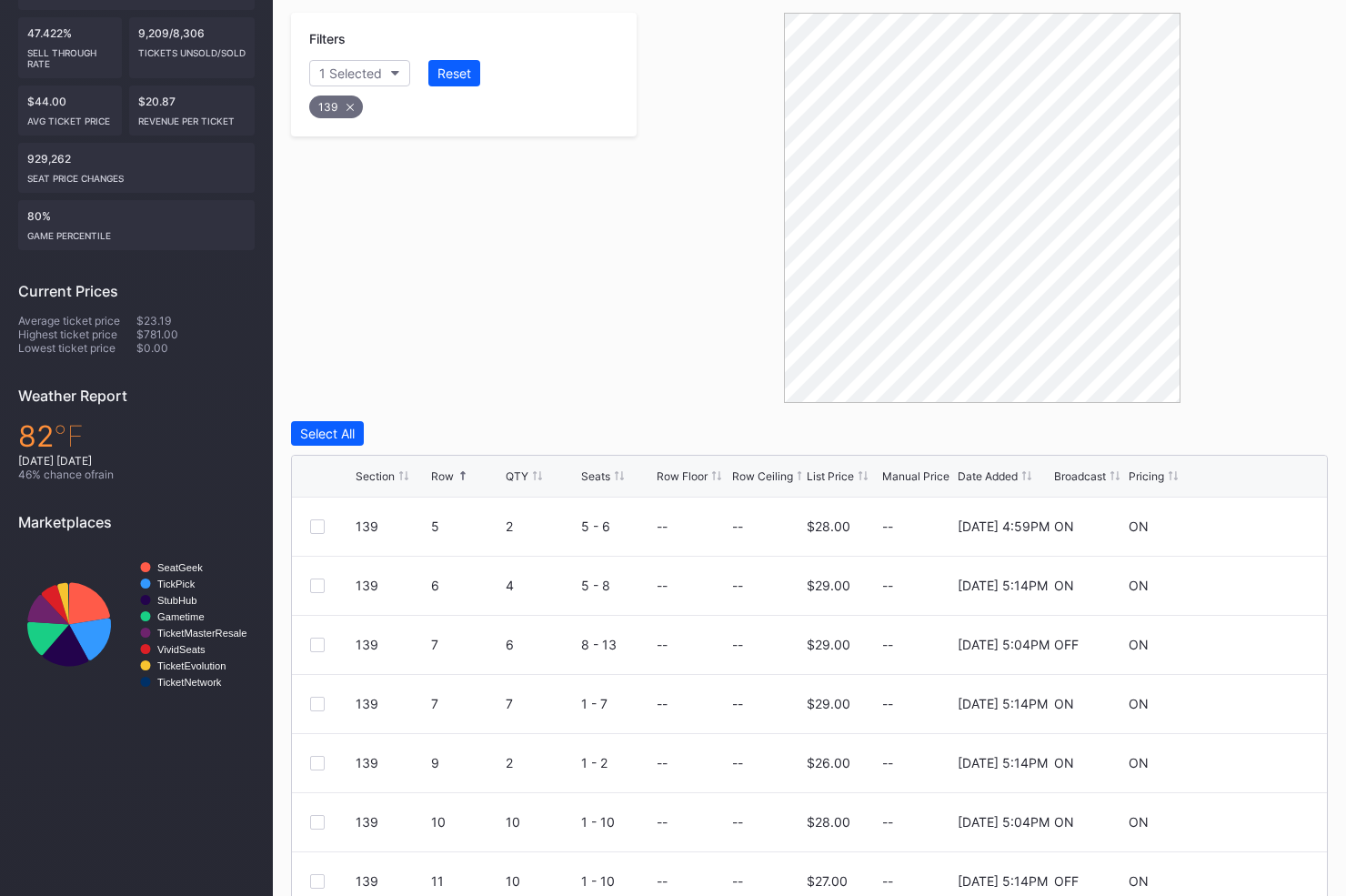
click at [549, 250] on div "Filters 1 Selected Reset 139" at bounding box center [464, 207] width 345 height 390
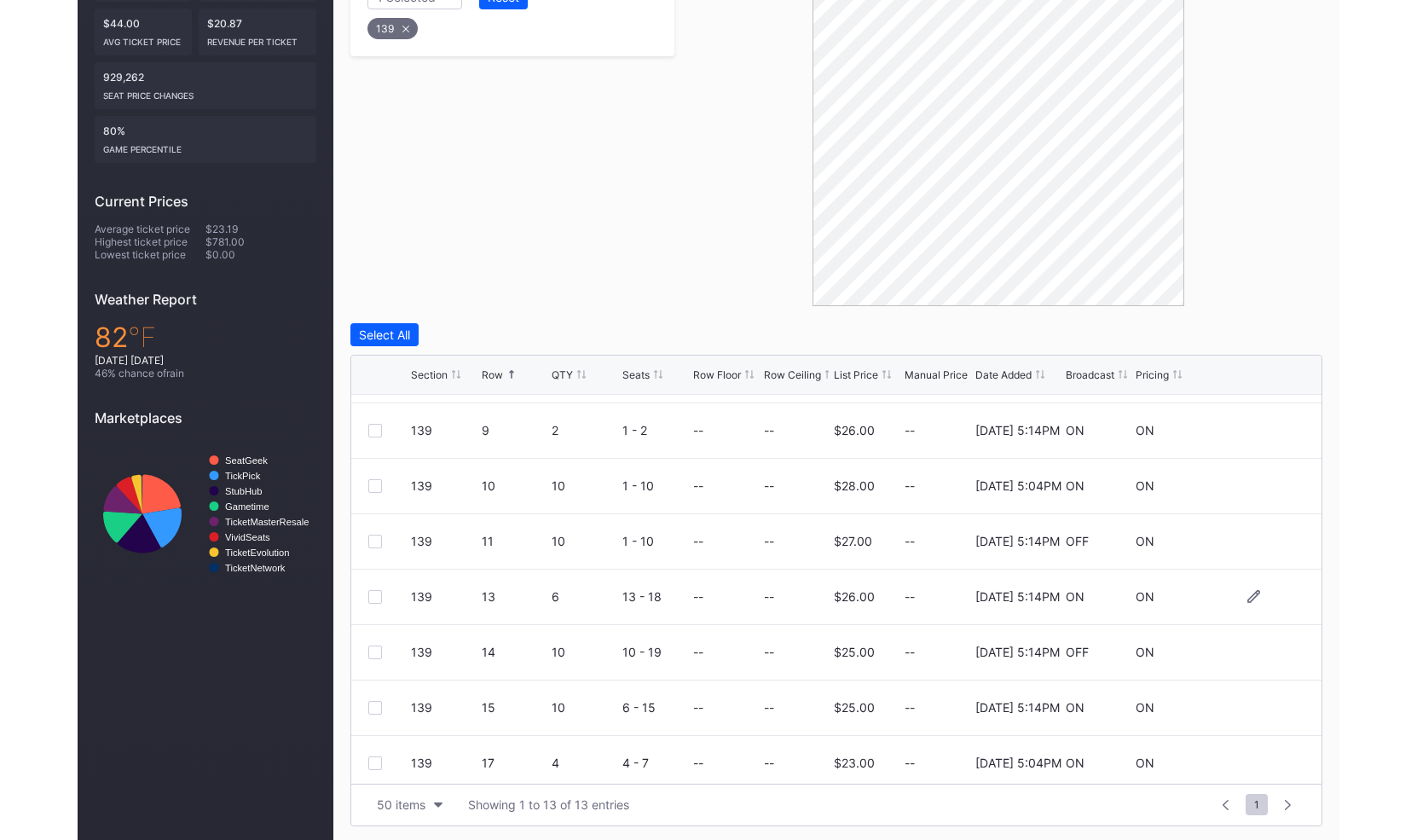
scroll to position [229, 0]
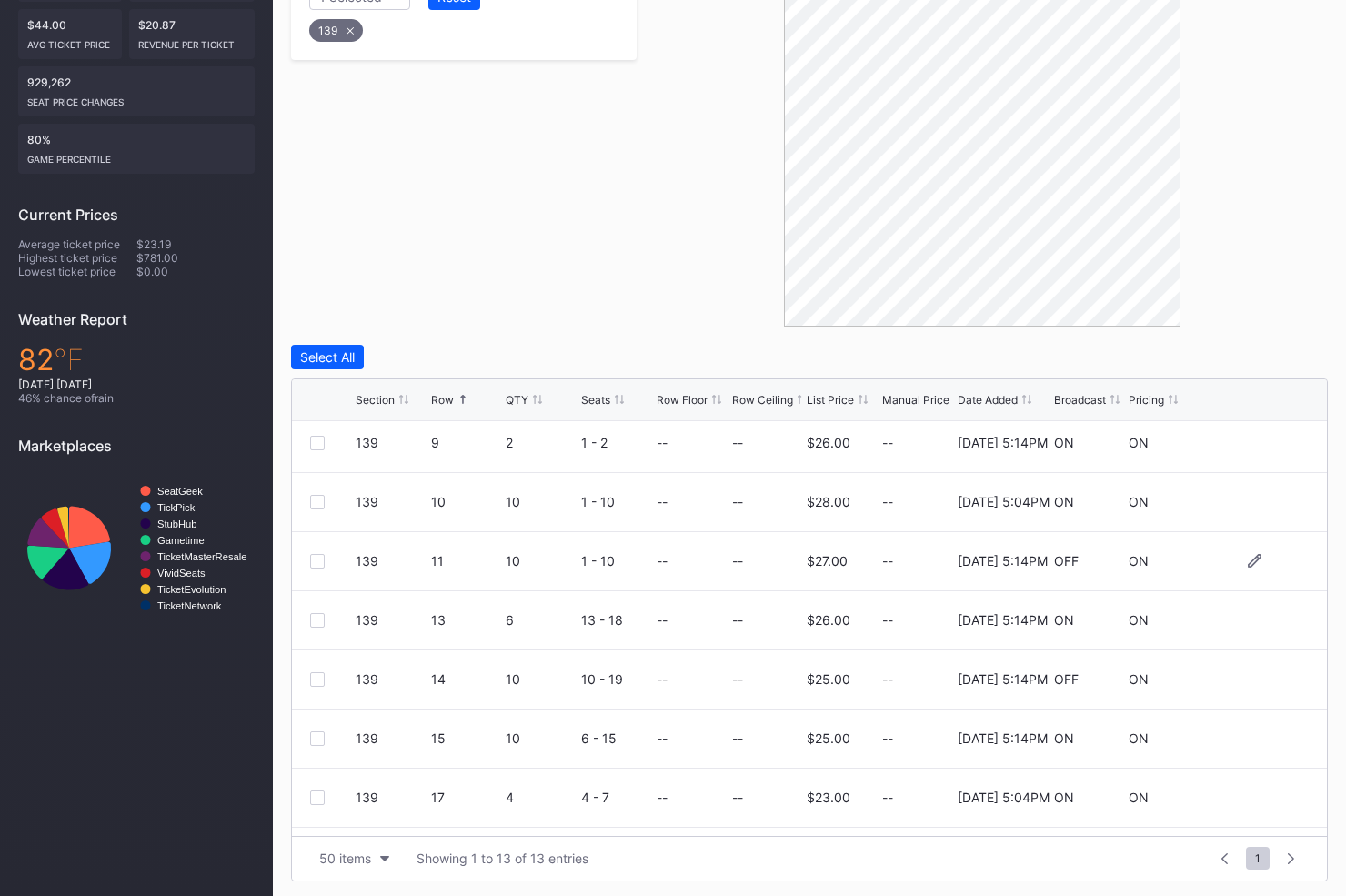
click at [315, 555] on div at bounding box center [316, 560] width 14 height 14
click at [315, 675] on div at bounding box center [316, 679] width 14 height 14
click at [1253, 357] on div "Delete 2 Rows" at bounding box center [1278, 357] width 81 height 15
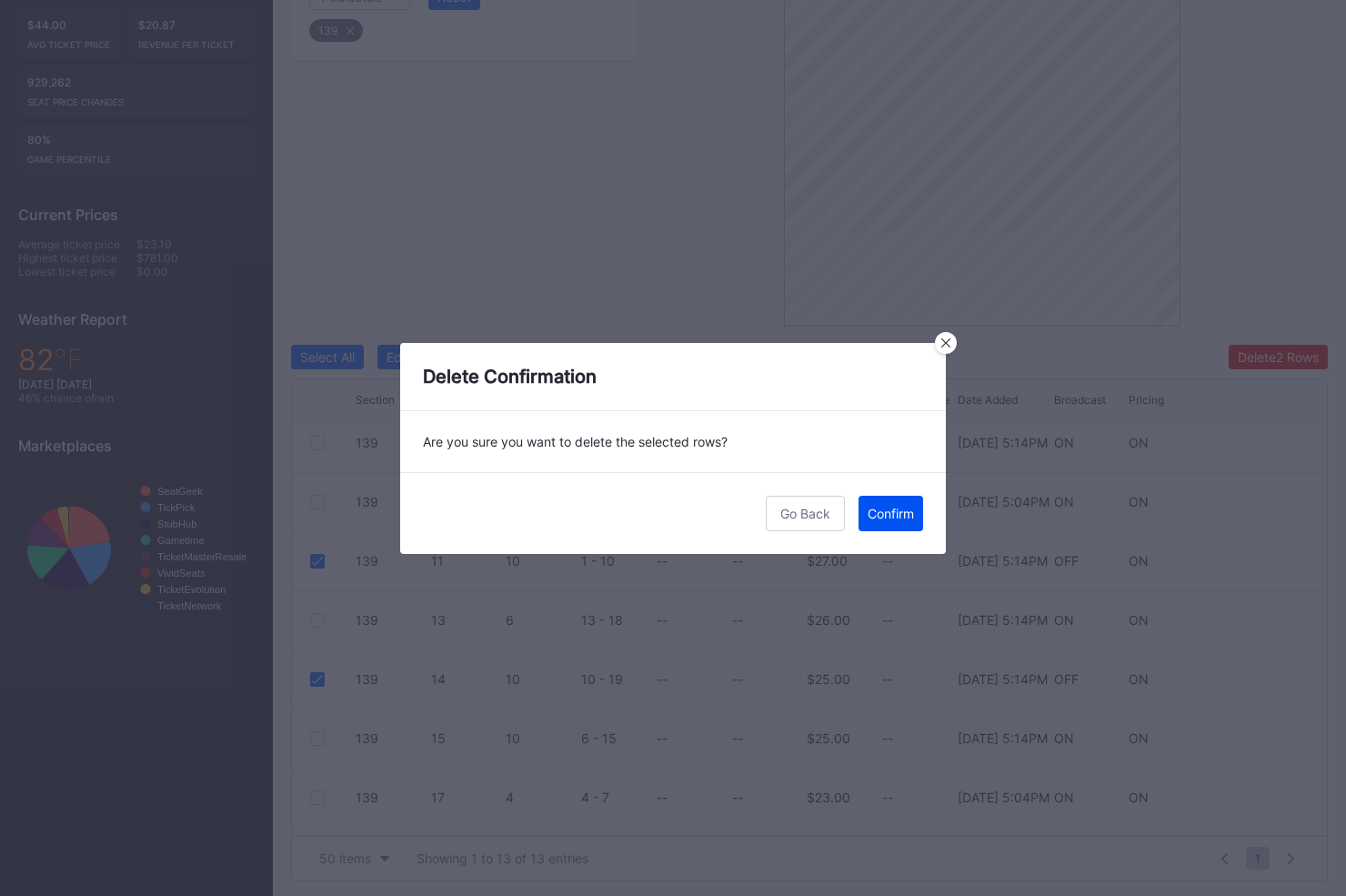
click at [887, 517] on div "Confirm" at bounding box center [891, 513] width 46 height 15
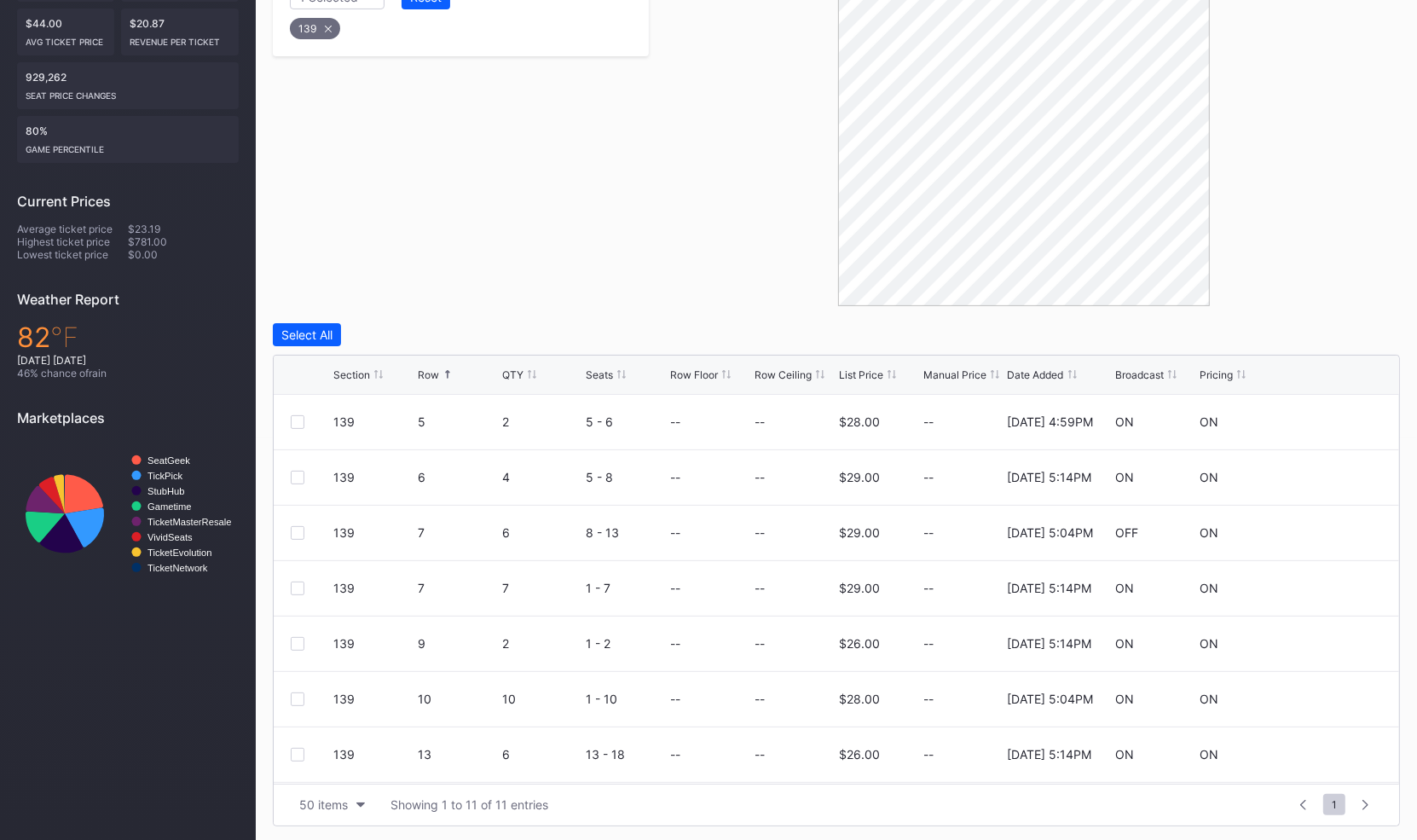
scroll to position [0, 0]
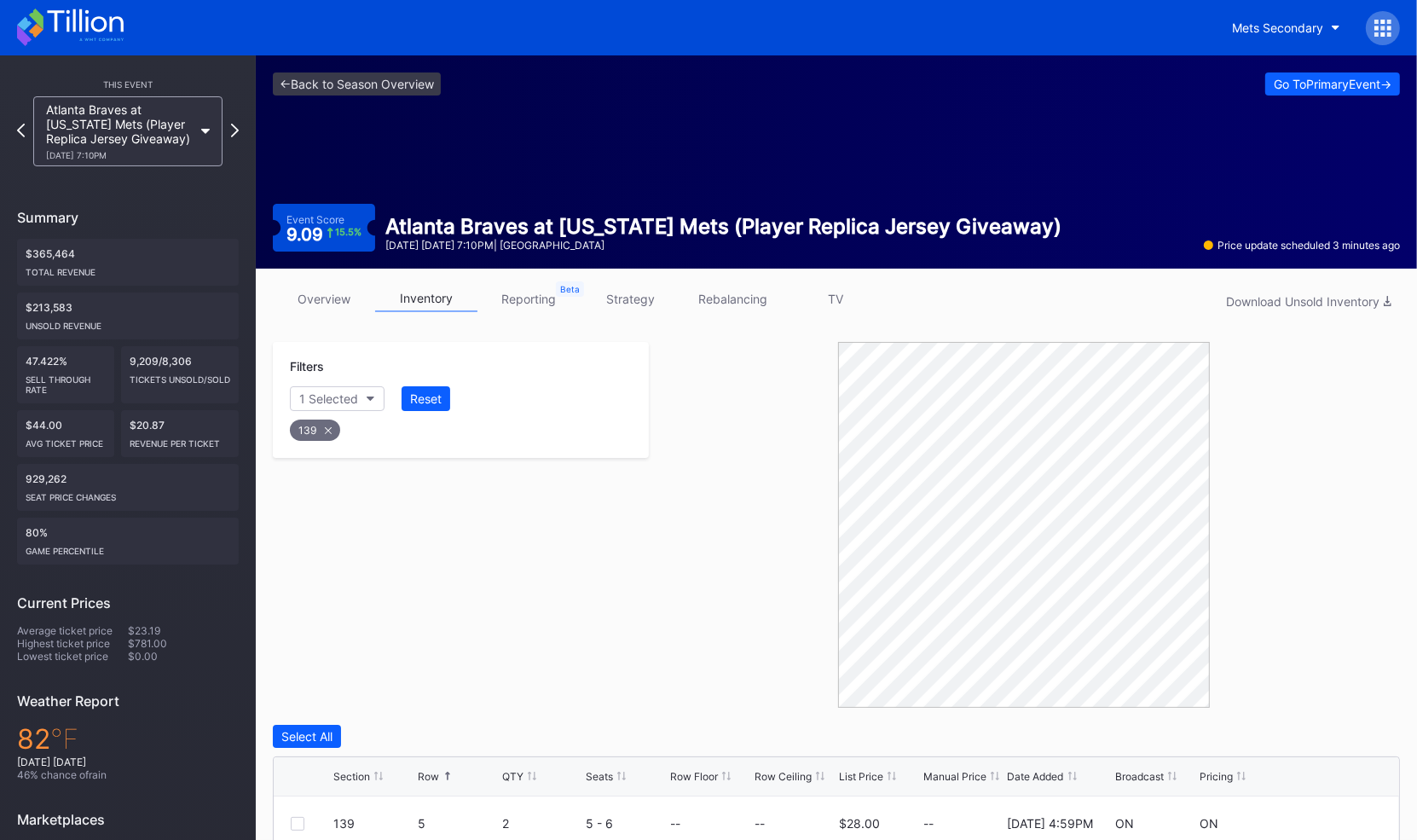
click at [1390, 24] on icon at bounding box center [1383, 28] width 17 height 17
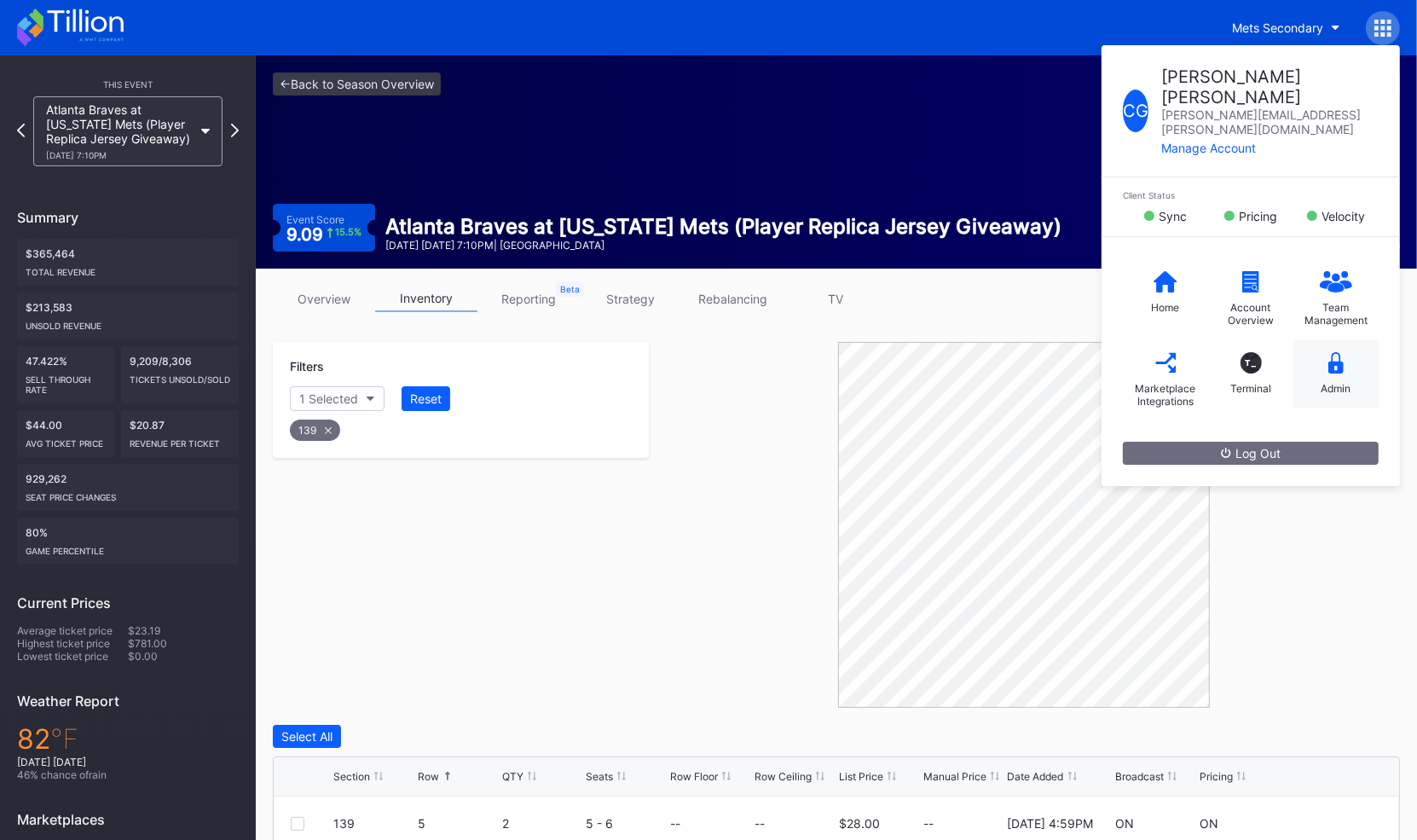
click at [1324, 339] on div "Admin" at bounding box center [1336, 373] width 85 height 68
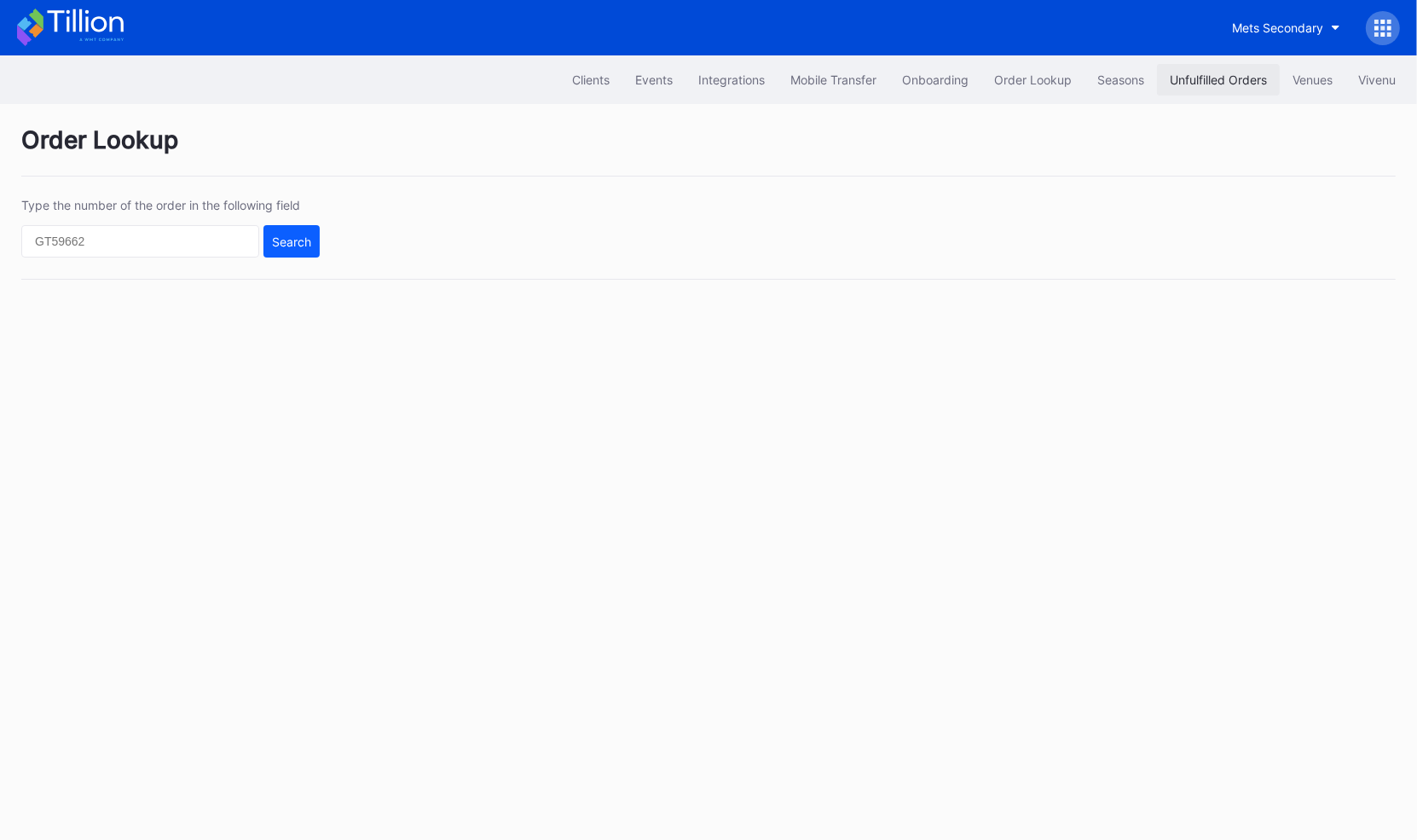
click at [1190, 72] on div "Unfulfilled Orders" at bounding box center [1217, 80] width 97 height 14
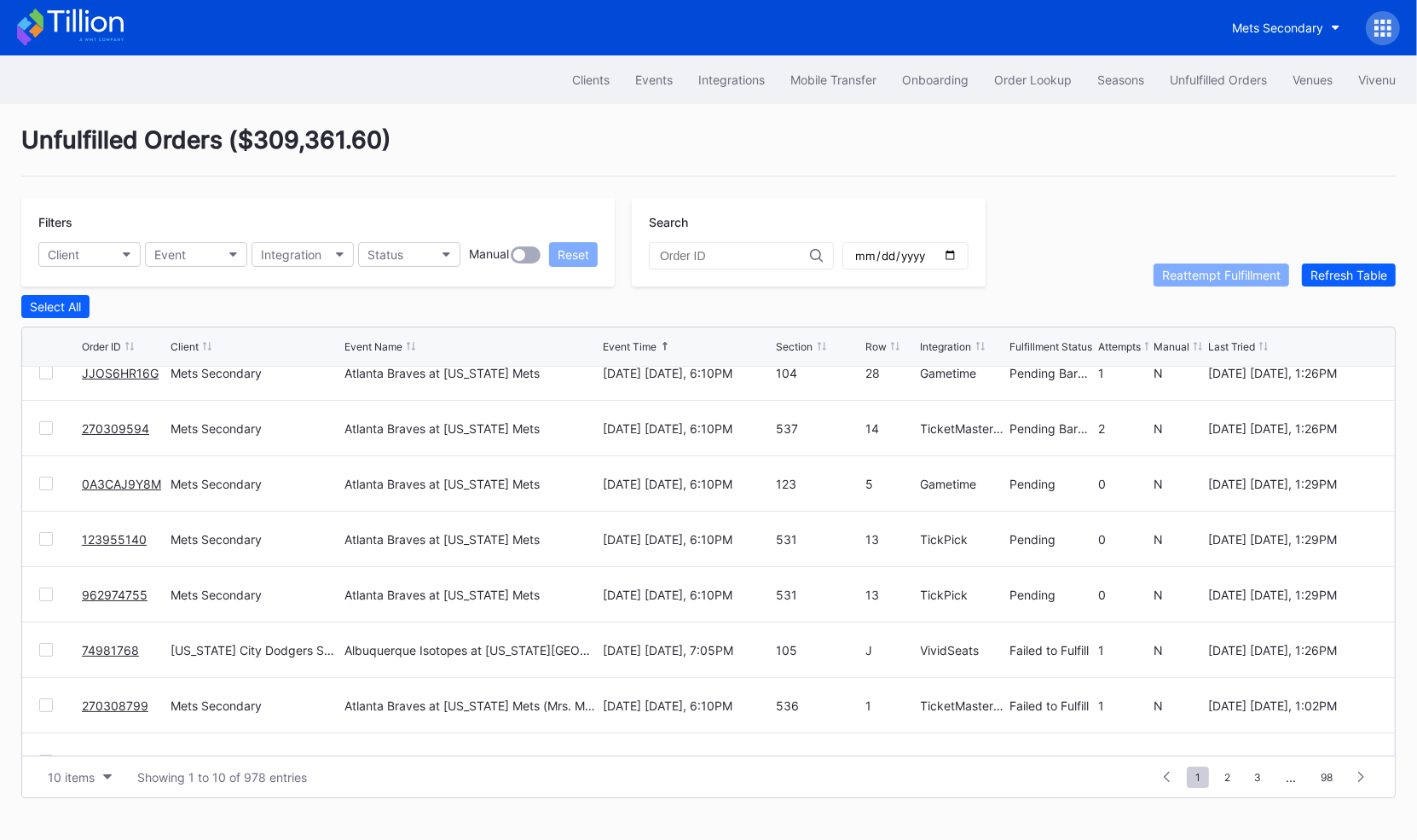
scroll to position [165, 0]
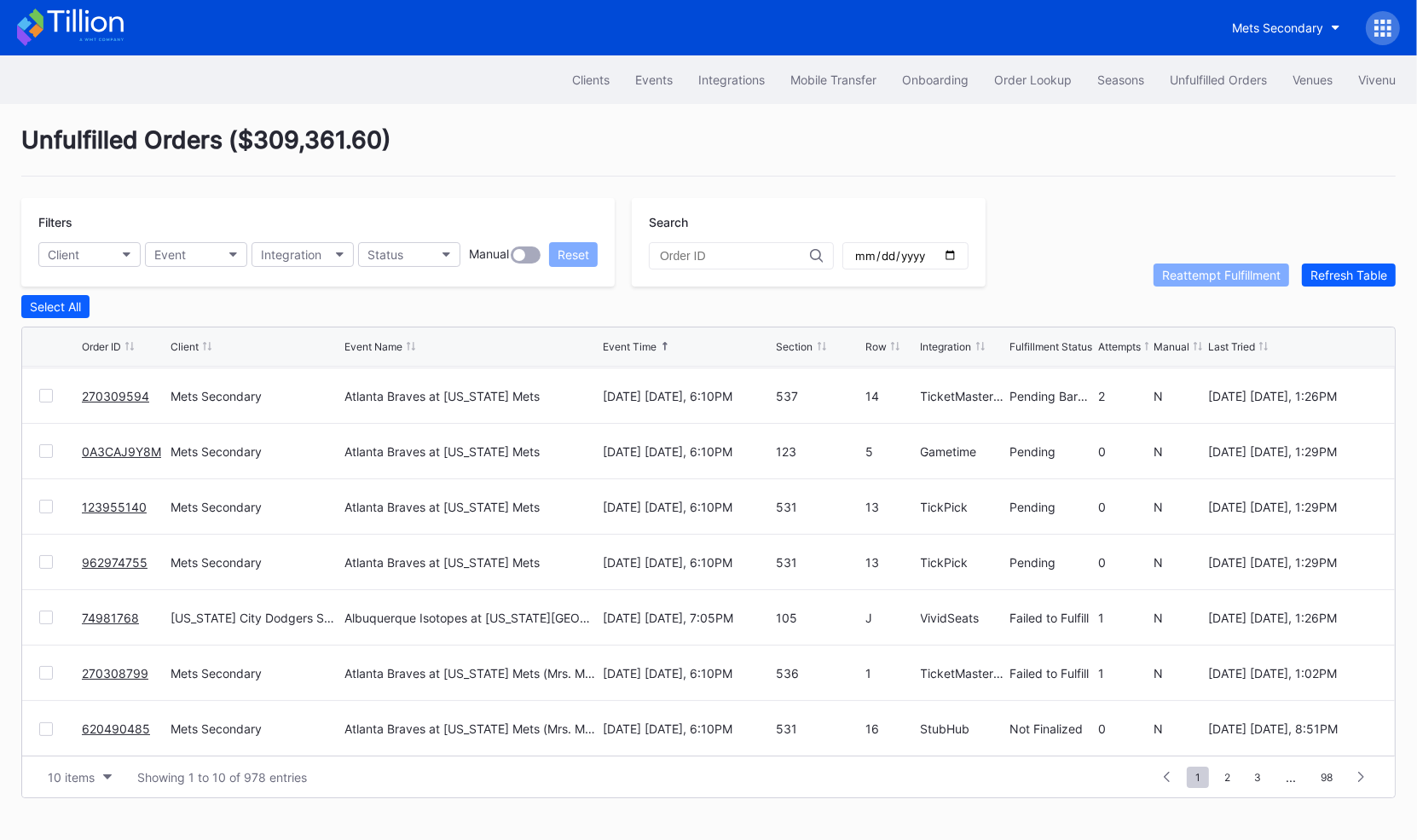
click at [44, 670] on div at bounding box center [45, 672] width 14 height 14
click at [1191, 277] on div "Reattempt Fulfillment" at bounding box center [1221, 275] width 118 height 14
click at [1224, 771] on span "2" at bounding box center [1226, 777] width 23 height 22
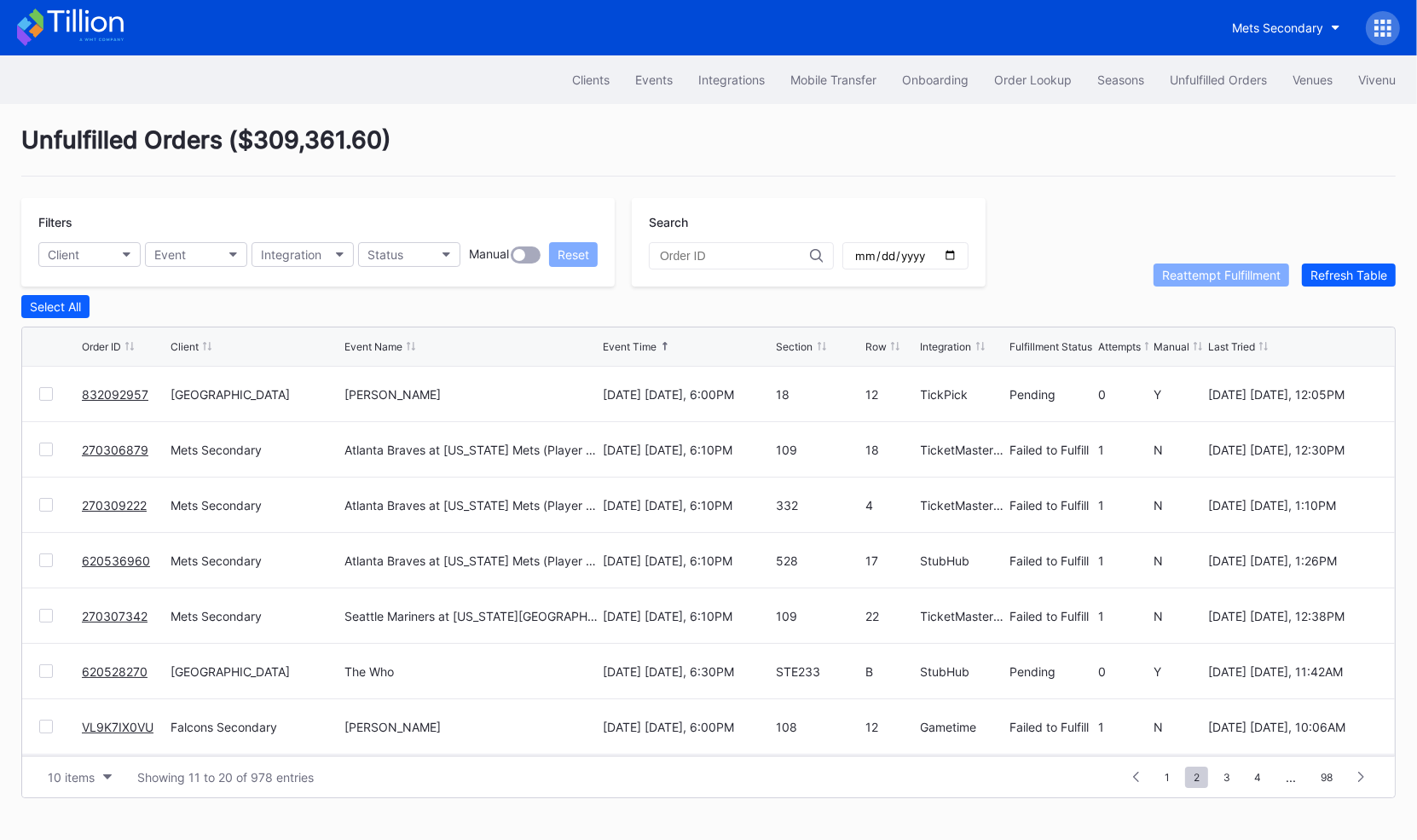
click at [41, 445] on div at bounding box center [45, 448] width 14 height 14
click at [45, 503] on div at bounding box center [45, 505] width 14 height 14
click at [43, 558] on div at bounding box center [45, 560] width 14 height 14
click at [43, 613] on div at bounding box center [45, 615] width 14 height 14
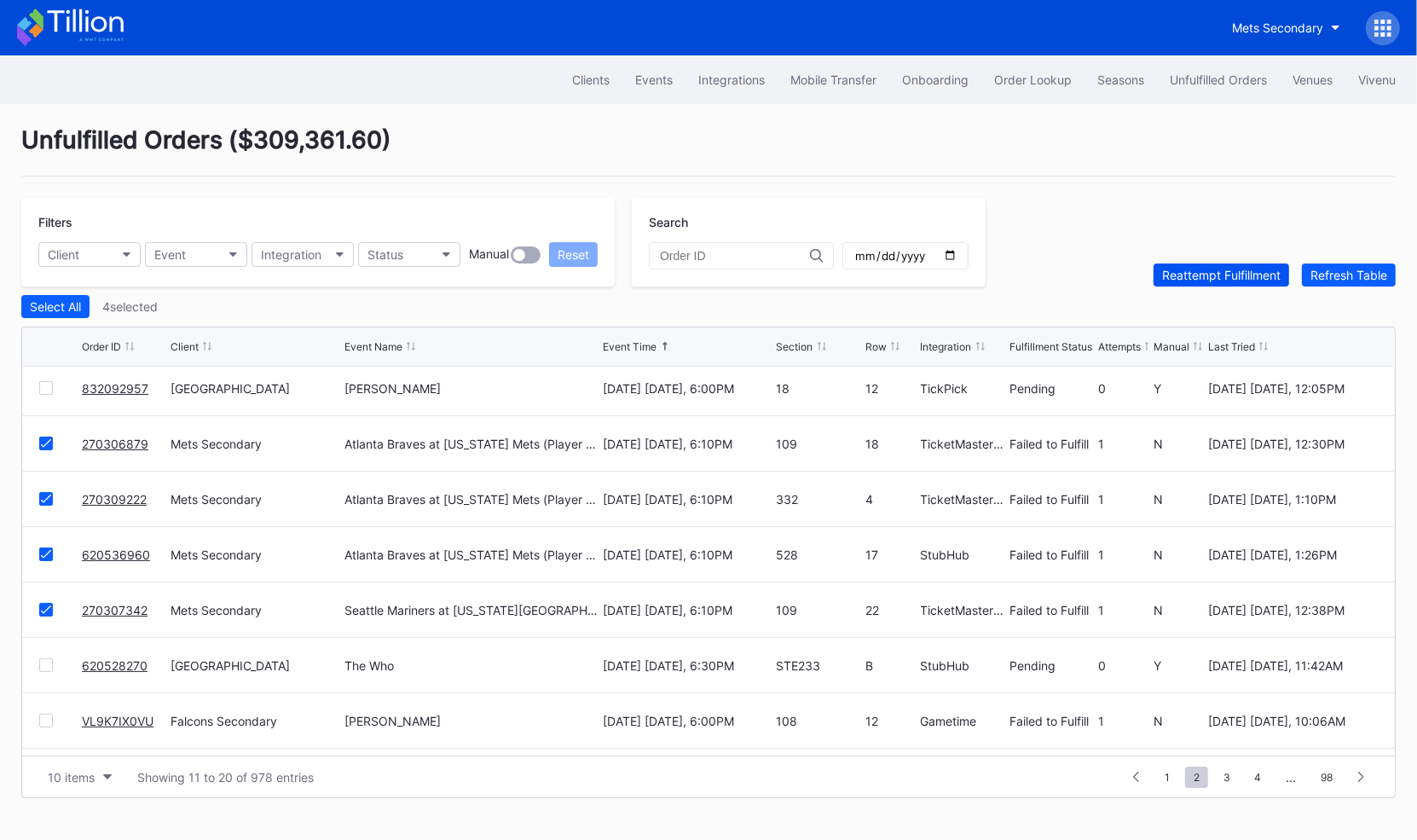
click at [1183, 278] on div "Reattempt Fulfillment" at bounding box center [1221, 275] width 118 height 14
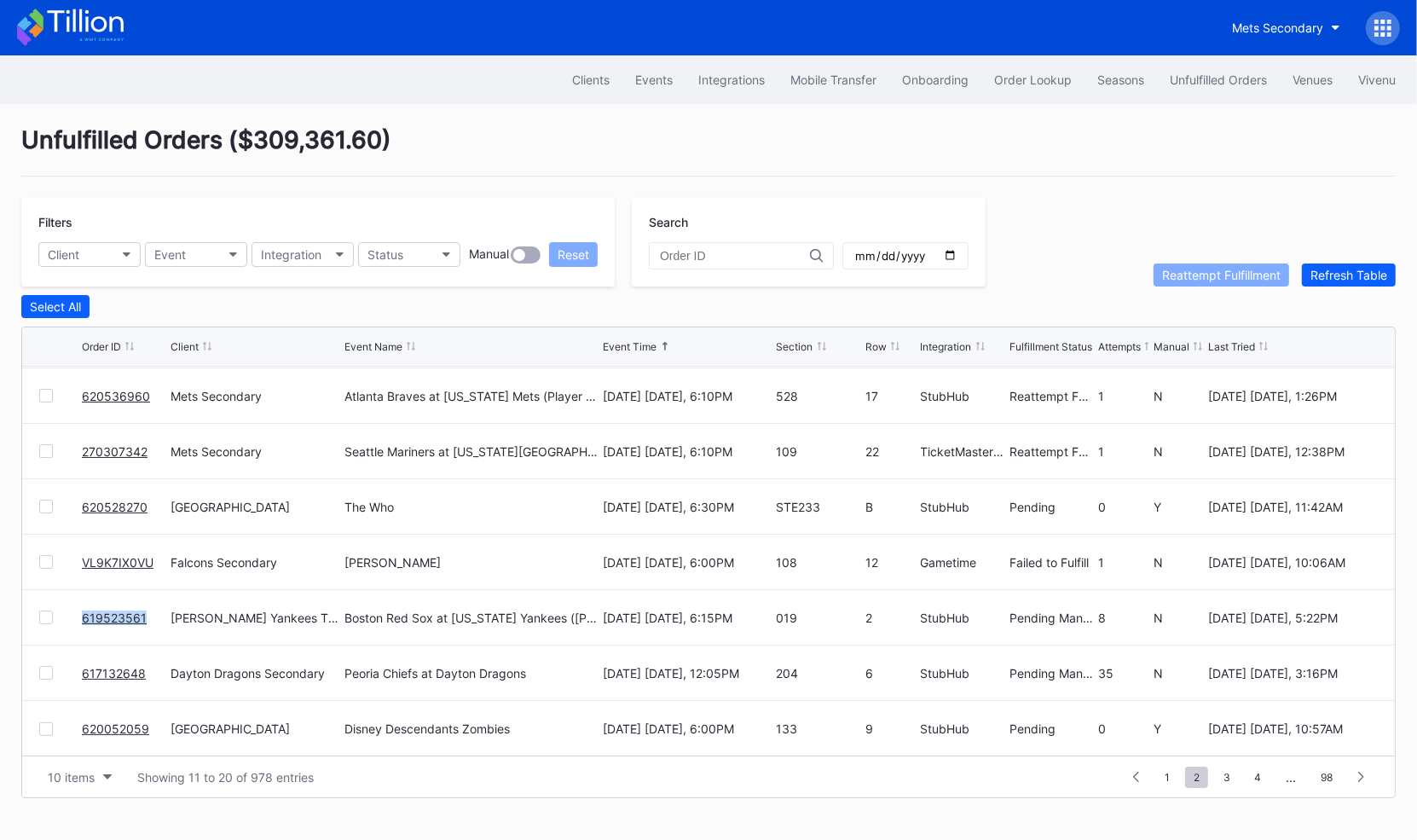
copy link "619523561"
copy link "617132648"
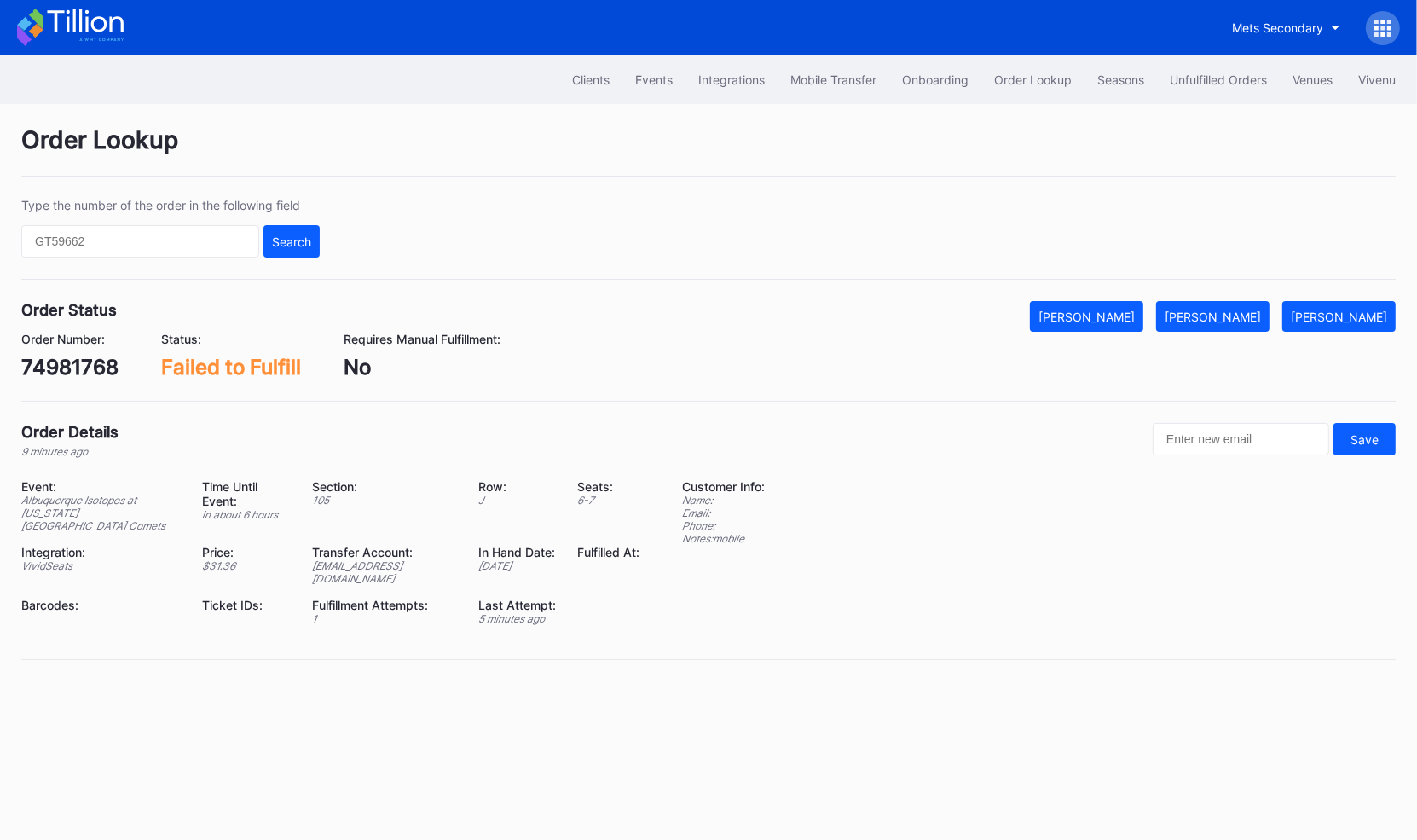
click at [62, 375] on div "74981768" at bounding box center [70, 366] width 97 height 24
copy div "74981768"
click at [1246, 315] on div "Mark Fulfilled" at bounding box center [1213, 316] width 97 height 14
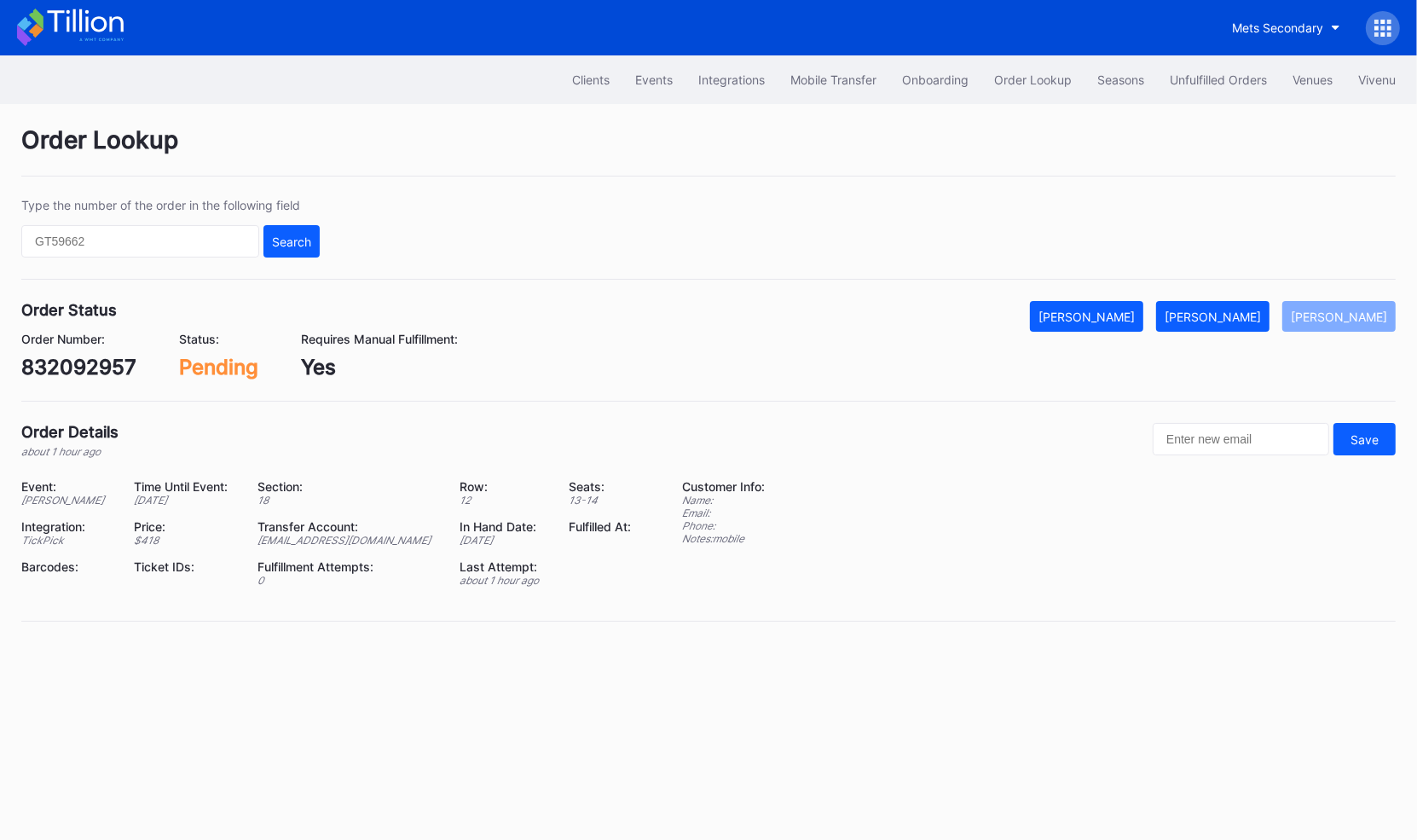
click at [90, 368] on div "832092957" at bounding box center [79, 366] width 115 height 24
copy div "832092957"
click at [1252, 316] on div "Mark Fulfilled" at bounding box center [1213, 316] width 97 height 14
click at [70, 370] on div "620528270" at bounding box center [80, 366] width 116 height 24
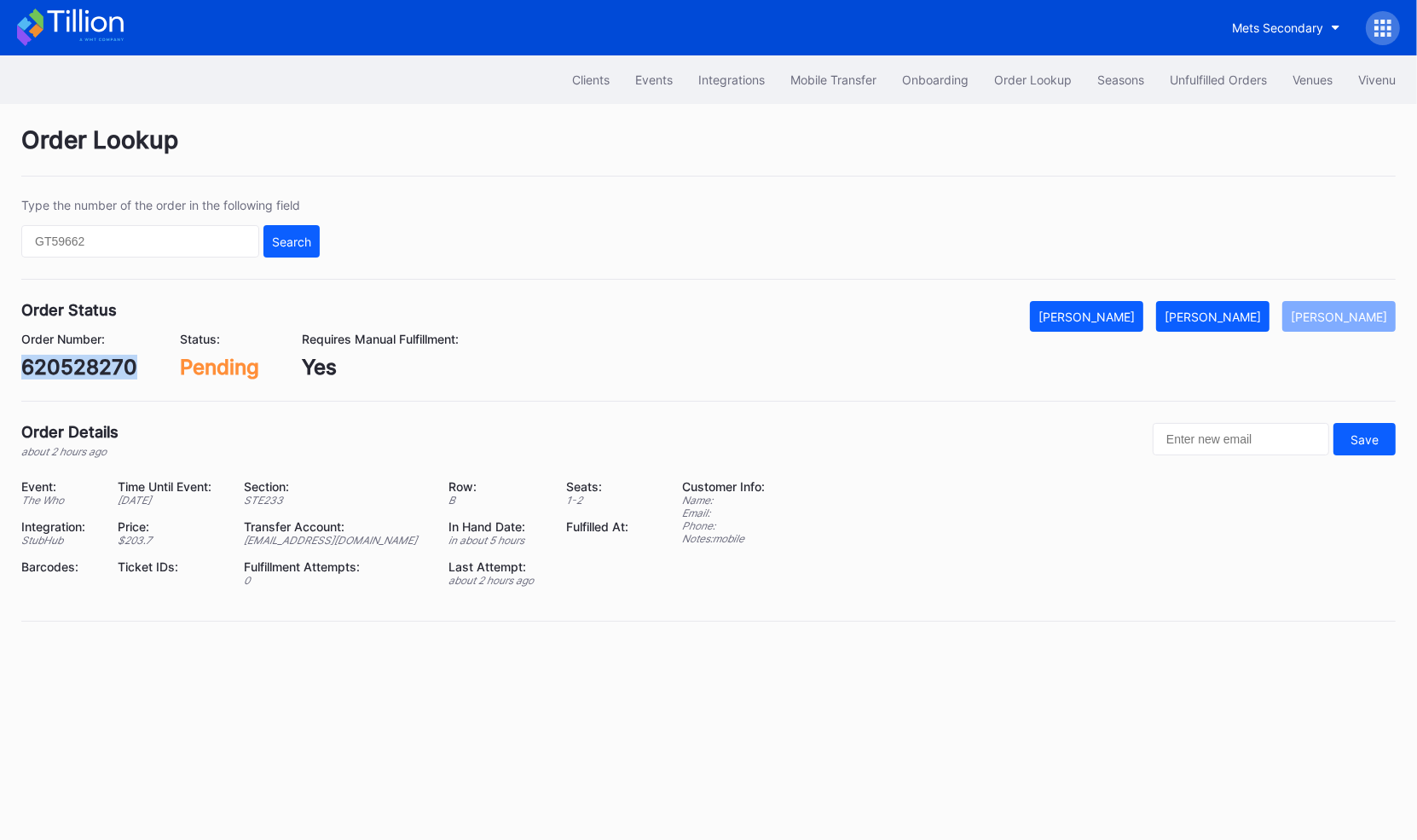
click at [70, 370] on div "620528270" at bounding box center [80, 366] width 116 height 24
copy div "620528270"
click at [1233, 315] on div "Mark Fulfilled" at bounding box center [1213, 316] width 97 height 14
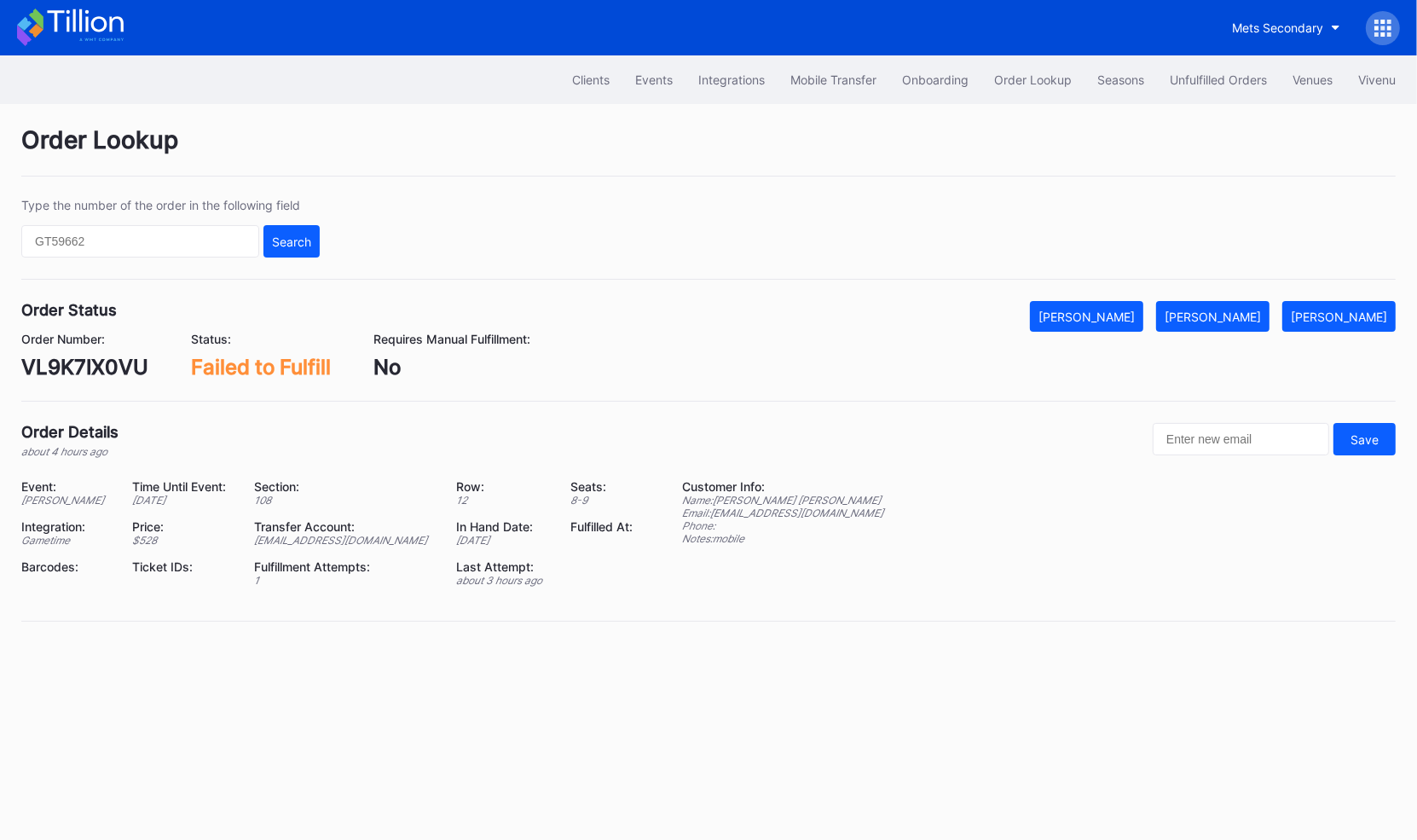
click at [117, 368] on div "VL9K7IX0VU" at bounding box center [85, 366] width 127 height 24
copy div "VL9K7IX0VU"
click at [1242, 313] on div "Mark Fulfilled" at bounding box center [1213, 316] width 97 height 14
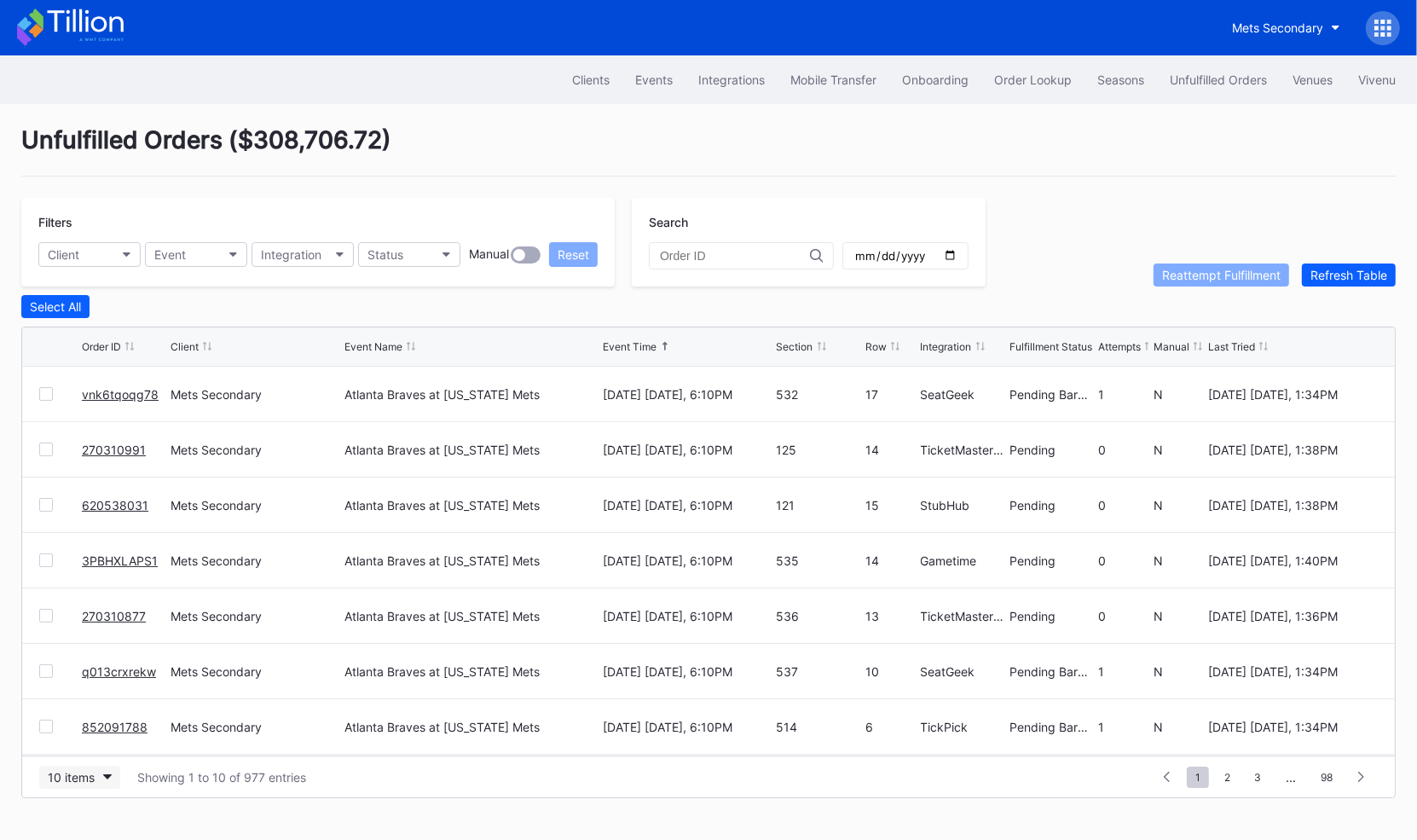
click at [91, 775] on div "10 items" at bounding box center [71, 777] width 47 height 14
click at [95, 667] on div "50 items" at bounding box center [77, 667] width 49 height 14
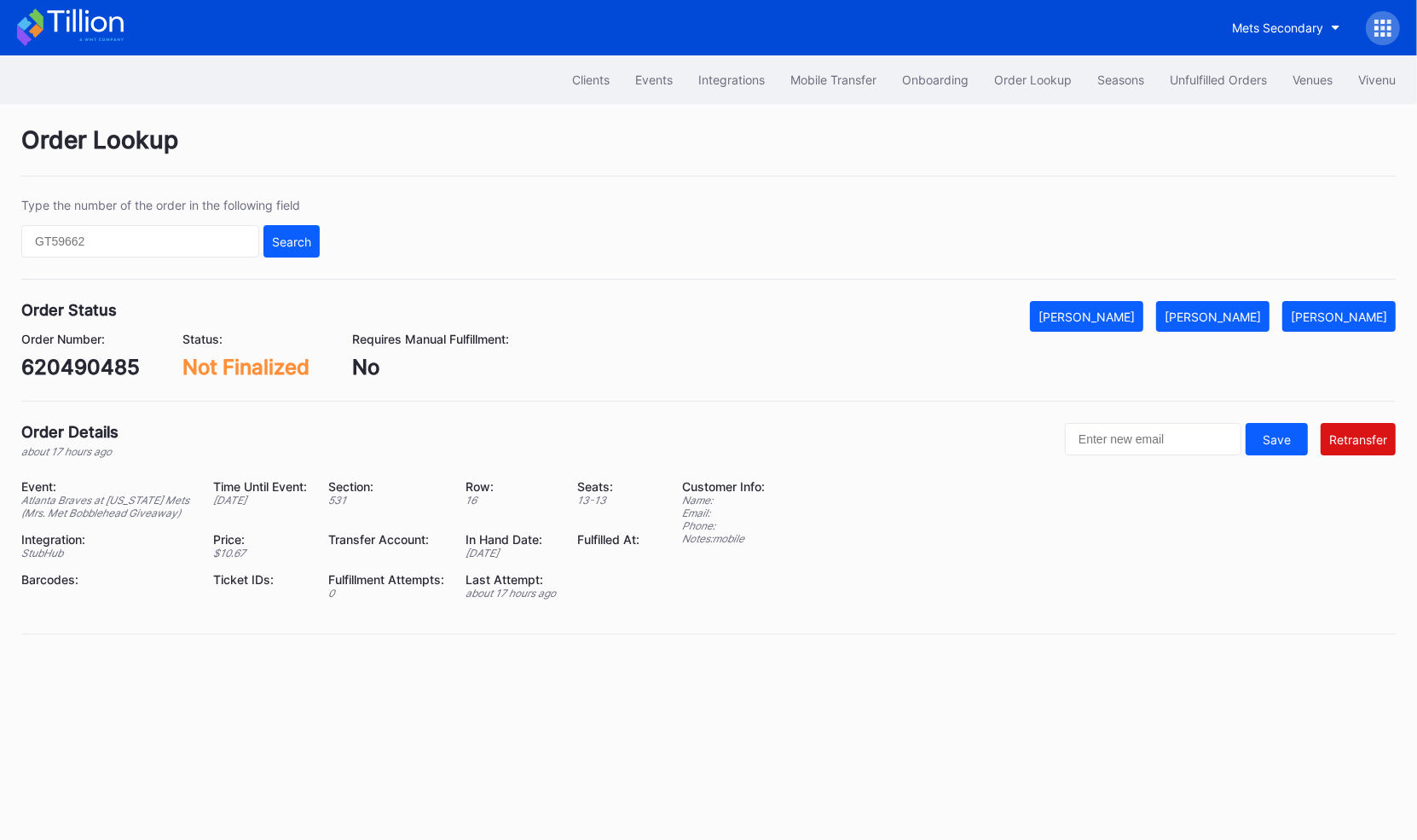
click at [116, 374] on div "620490485" at bounding box center [80, 366] width 118 height 24
copy div "620490485"
